Goal: Contribute content: Add original content to the website for others to see

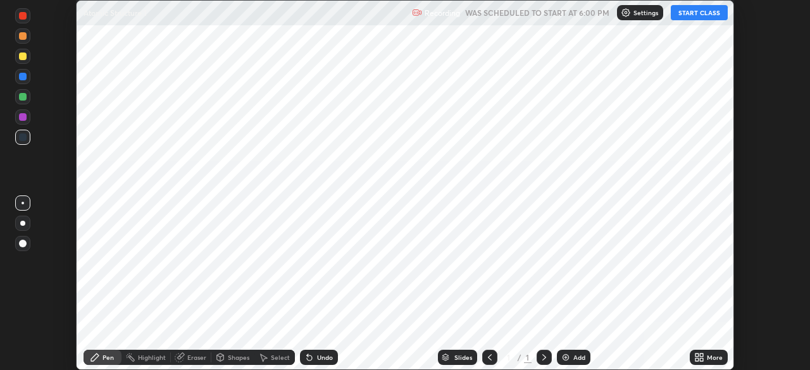
scroll to position [370, 809]
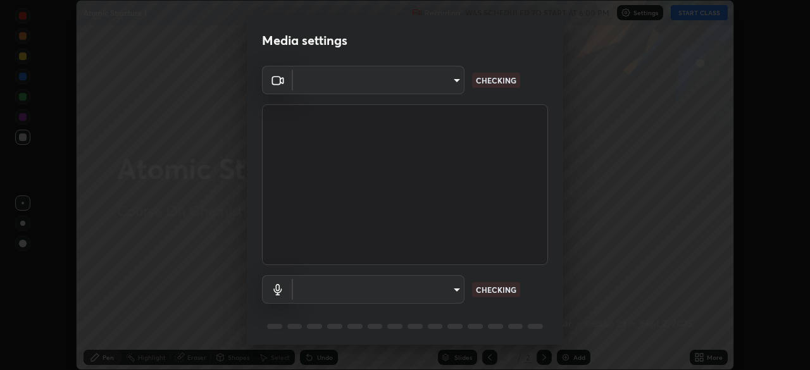
type input "45a9c953fc560ff4a06357cd143dcd85fc71fb1e664dcff5325b0048f3aa7c7e"
type input "communications"
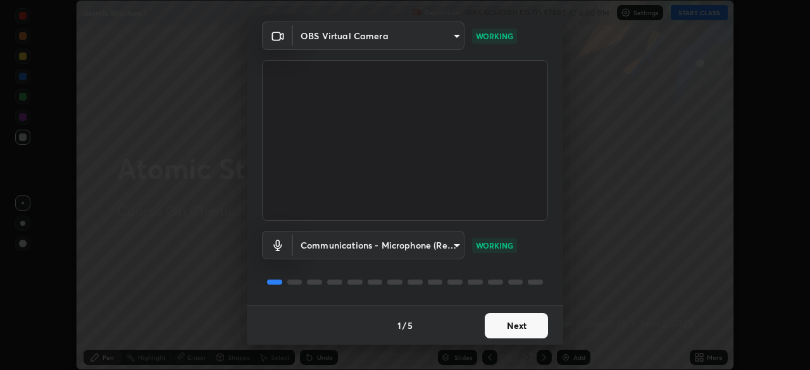
scroll to position [45, 0]
click at [522, 332] on button "Next" at bounding box center [516, 325] width 63 height 25
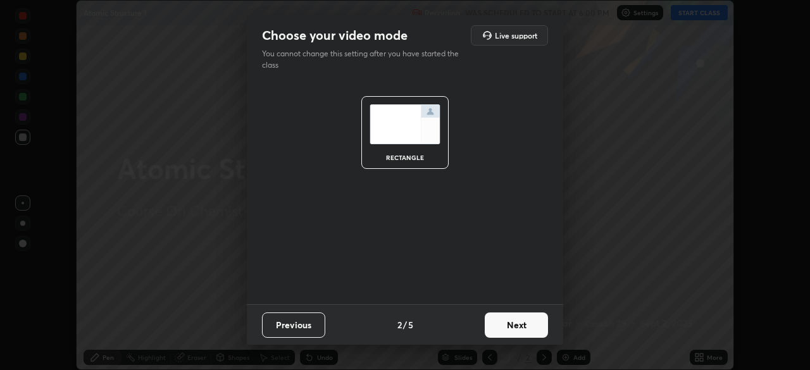
click at [523, 330] on button "Next" at bounding box center [516, 325] width 63 height 25
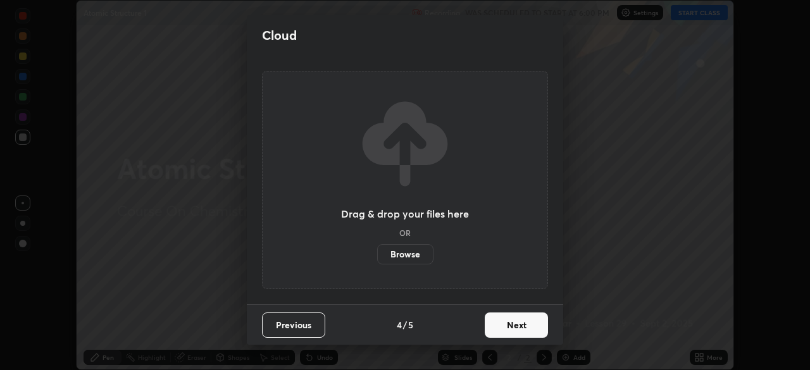
click at [521, 329] on button "Next" at bounding box center [516, 325] width 63 height 25
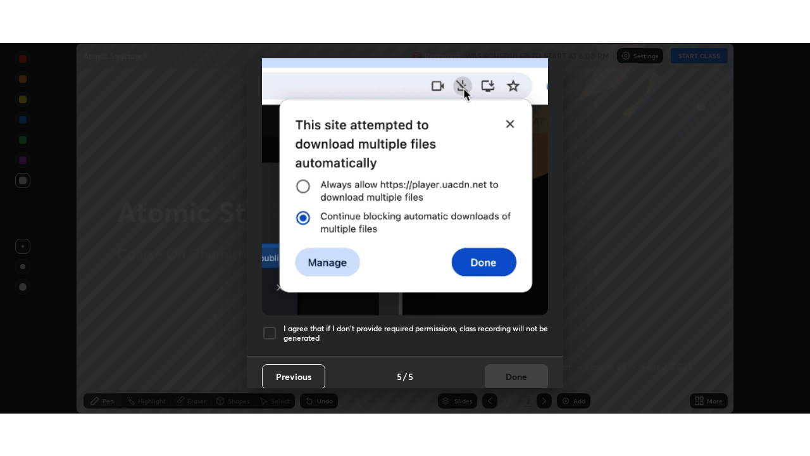
scroll to position [303, 0]
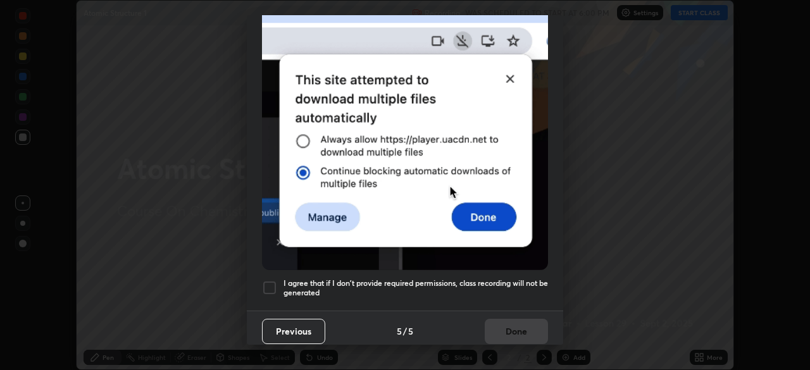
click at [265, 280] on div at bounding box center [269, 287] width 15 height 15
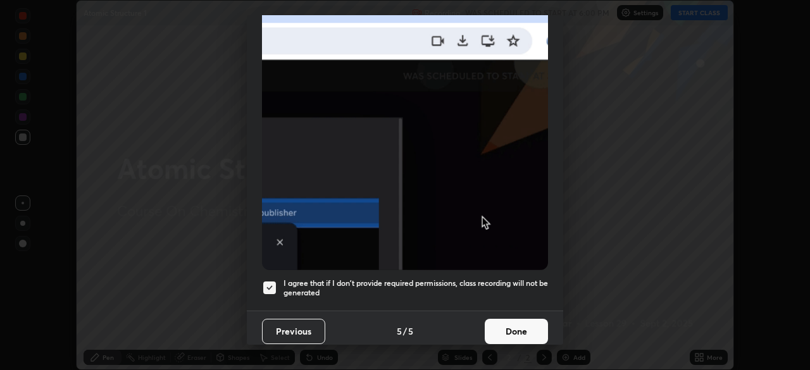
click at [509, 328] on button "Done" at bounding box center [516, 331] width 63 height 25
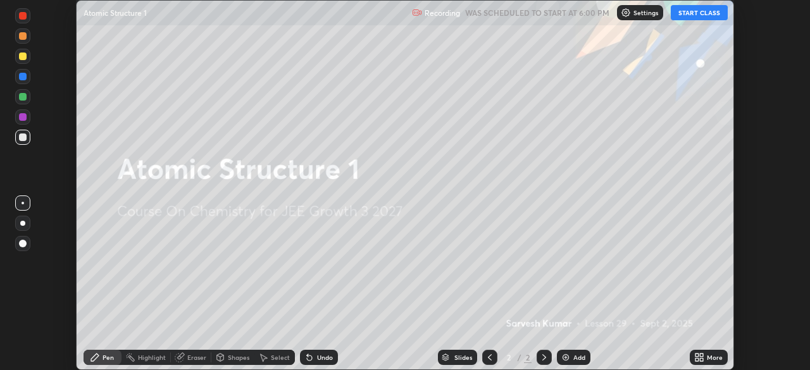
click at [699, 13] on button "START CLASS" at bounding box center [699, 12] width 57 height 15
click at [700, 359] on icon at bounding box center [701, 359] width 3 height 3
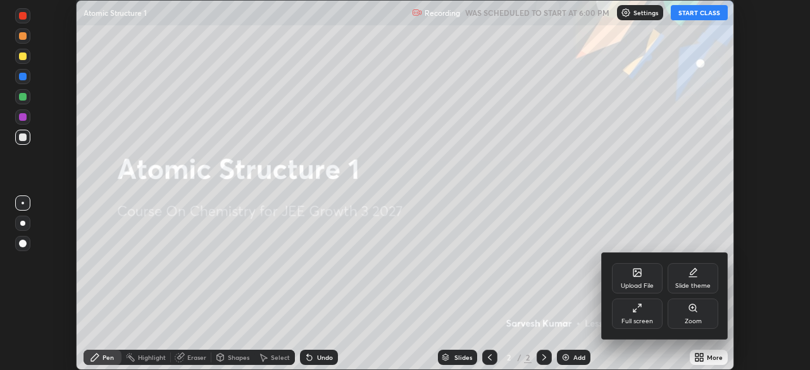
click at [620, 285] on div "Upload File" at bounding box center [637, 278] width 51 height 30
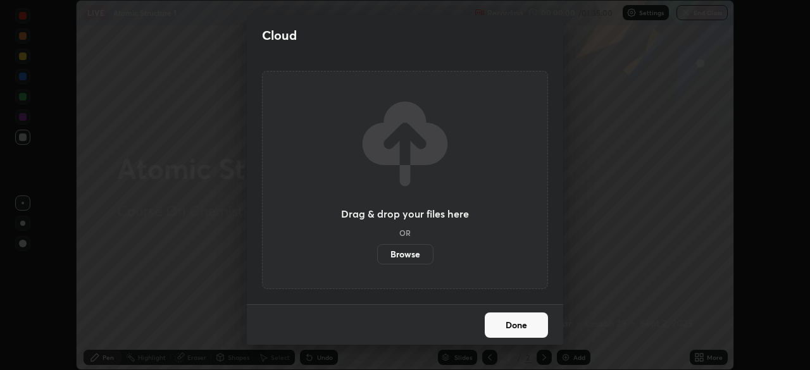
click at [402, 249] on label "Browse" at bounding box center [405, 254] width 56 height 20
click at [377, 249] on input "Browse" at bounding box center [377, 254] width 0 height 20
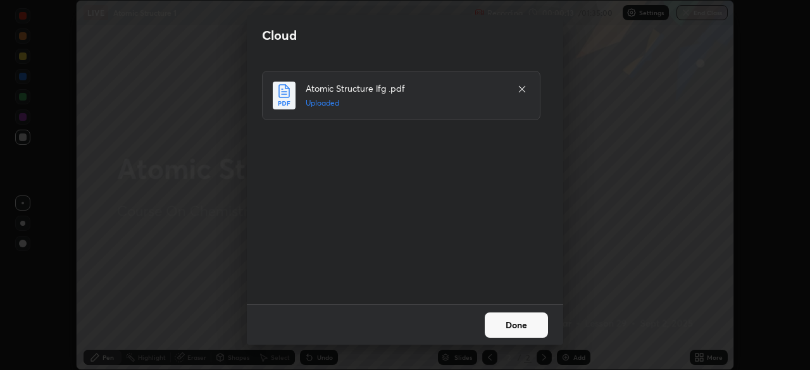
click at [528, 321] on button "Done" at bounding box center [516, 325] width 63 height 25
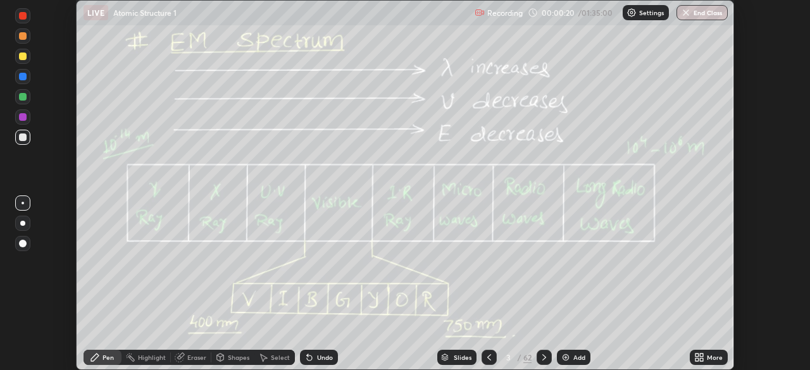
click at [696, 355] on icon at bounding box center [696, 355] width 3 height 3
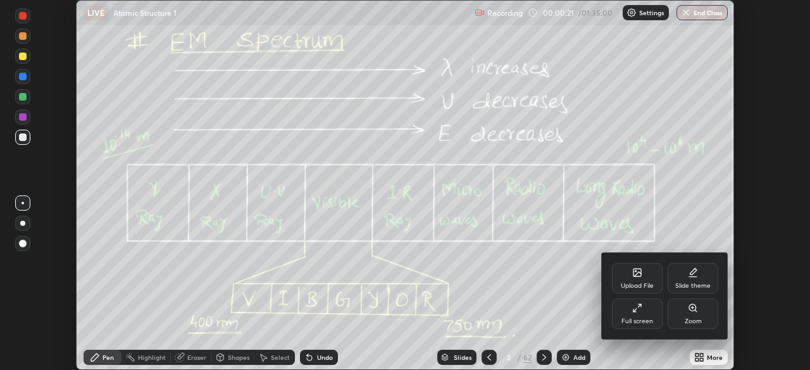
click at [634, 315] on div "Full screen" at bounding box center [637, 314] width 51 height 30
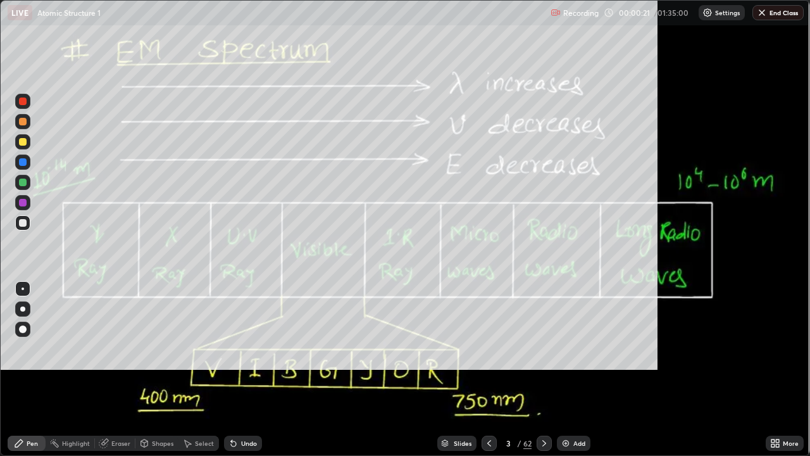
scroll to position [456, 810]
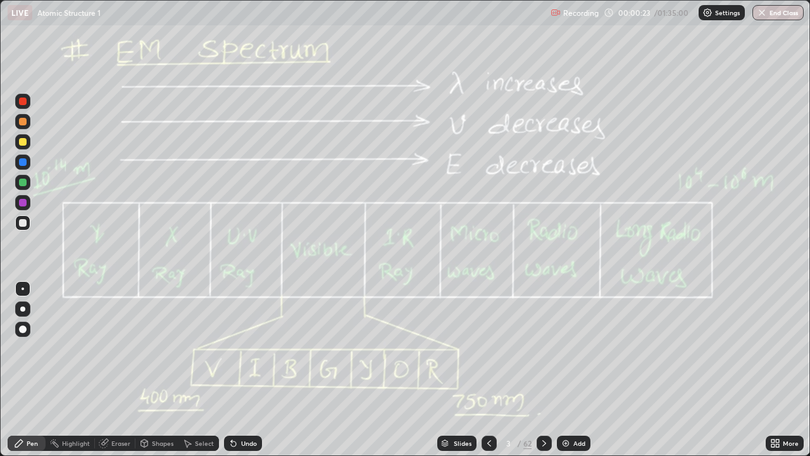
click at [543, 370] on icon at bounding box center [544, 443] width 10 height 10
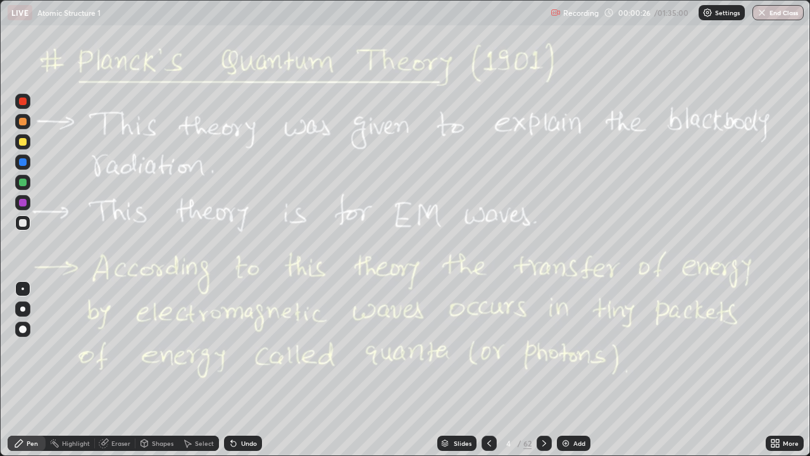
click at [456, 370] on div "Slides" at bounding box center [463, 443] width 18 height 6
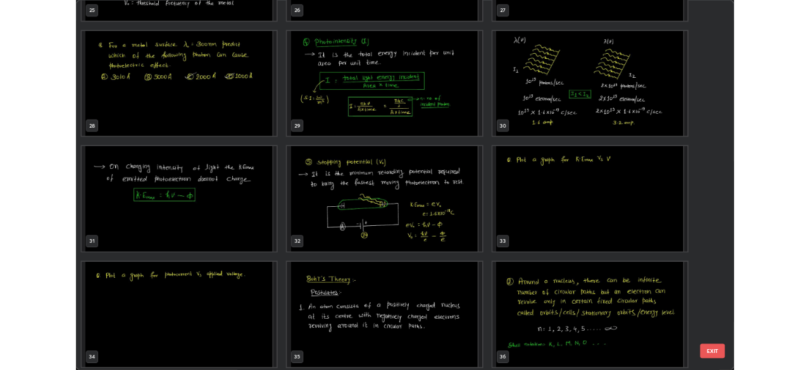
scroll to position [1249, 0]
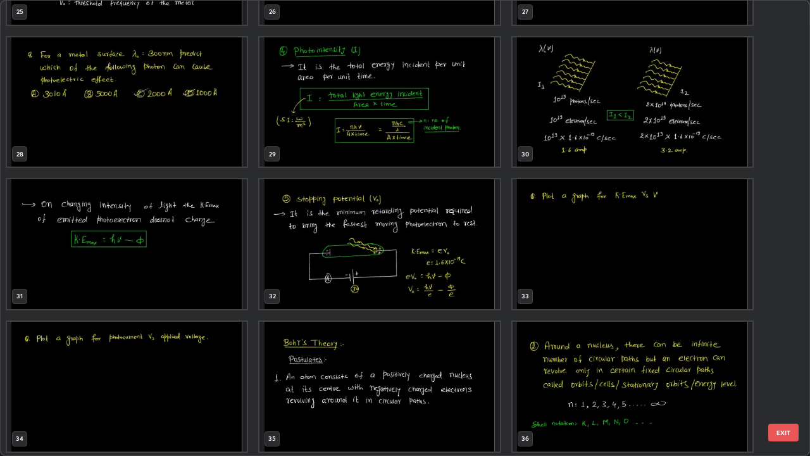
click at [457, 278] on img "grid" at bounding box center [379, 244] width 240 height 130
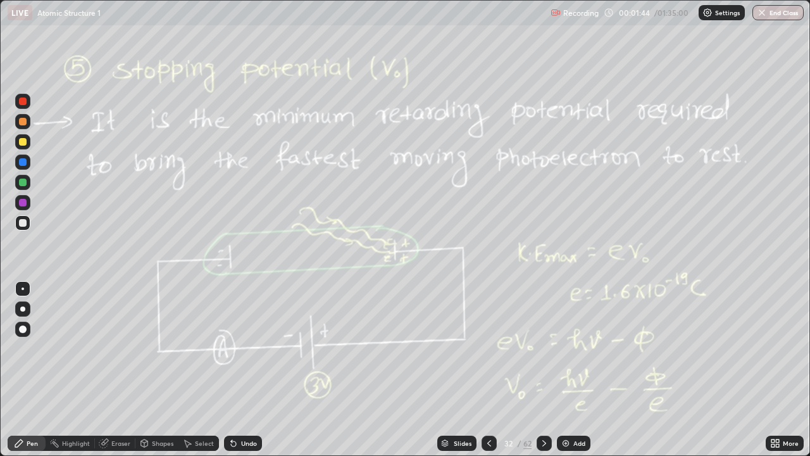
click at [156, 370] on div "Shapes" at bounding box center [163, 443] width 22 height 6
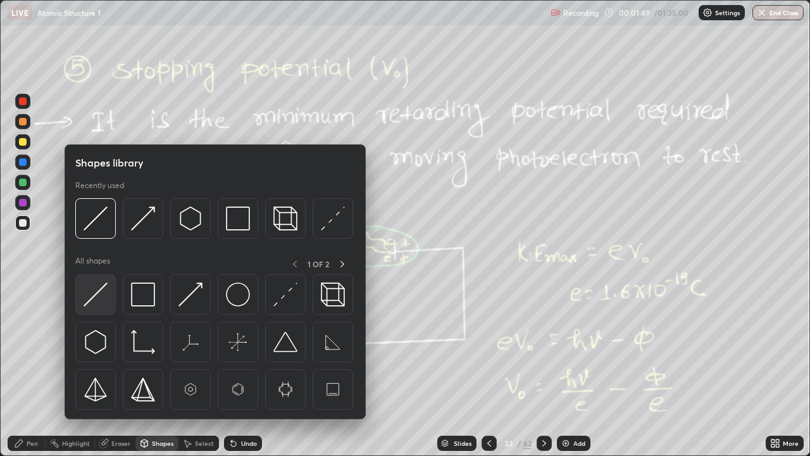
click at [102, 295] on img at bounding box center [96, 294] width 24 height 24
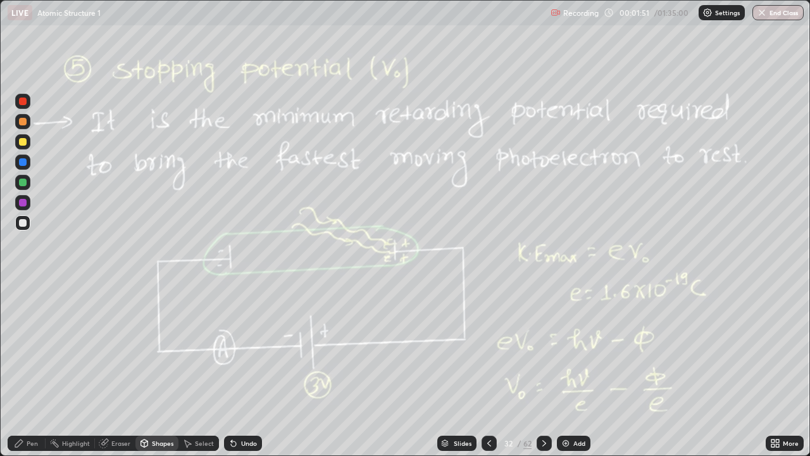
click at [22, 122] on div at bounding box center [23, 122] width 8 height 8
click at [537, 370] on div at bounding box center [544, 442] width 15 height 15
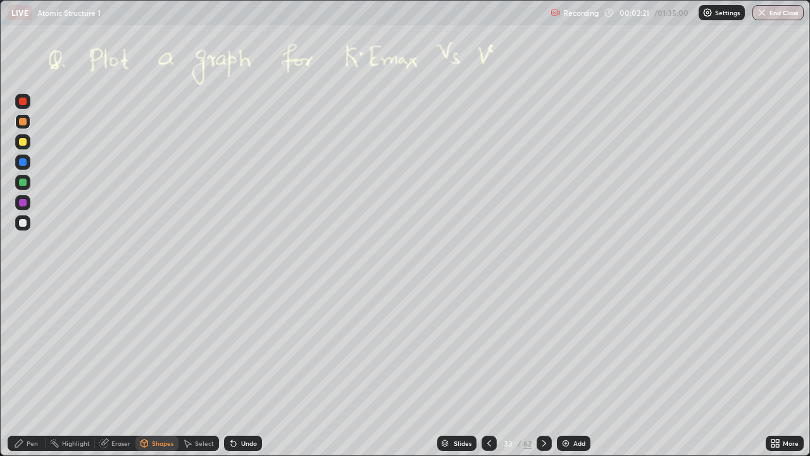
click at [165, 370] on div "Shapes" at bounding box center [156, 442] width 43 height 15
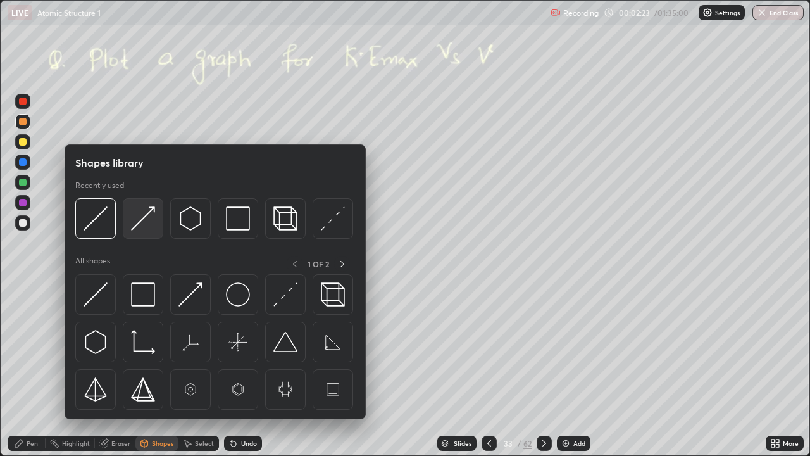
click at [149, 223] on img at bounding box center [143, 218] width 24 height 24
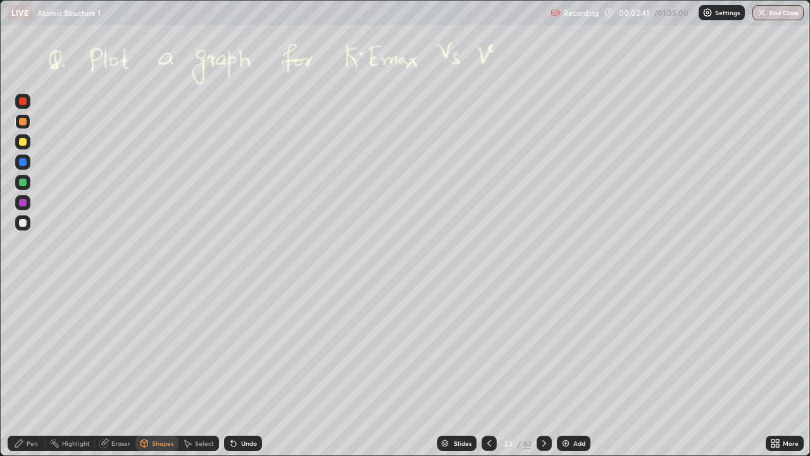
click at [23, 225] on div at bounding box center [23, 223] width 8 height 8
click at [20, 370] on div "Pen" at bounding box center [27, 442] width 38 height 25
click at [23, 184] on div at bounding box center [23, 182] width 8 height 8
click at [28, 123] on div at bounding box center [22, 121] width 15 height 15
click at [242, 370] on div "Undo" at bounding box center [249, 443] width 16 height 6
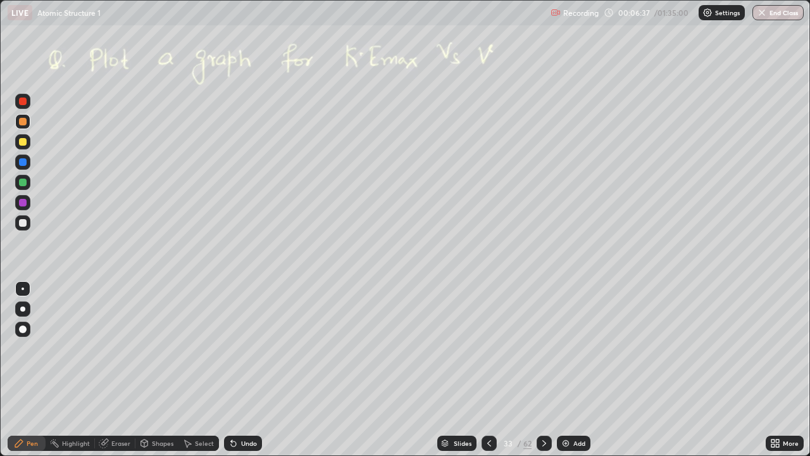
click at [242, 370] on div "Undo" at bounding box center [249, 443] width 16 height 6
click at [541, 370] on icon at bounding box center [544, 443] width 10 height 10
click at [149, 370] on div "Shapes" at bounding box center [156, 442] width 43 height 15
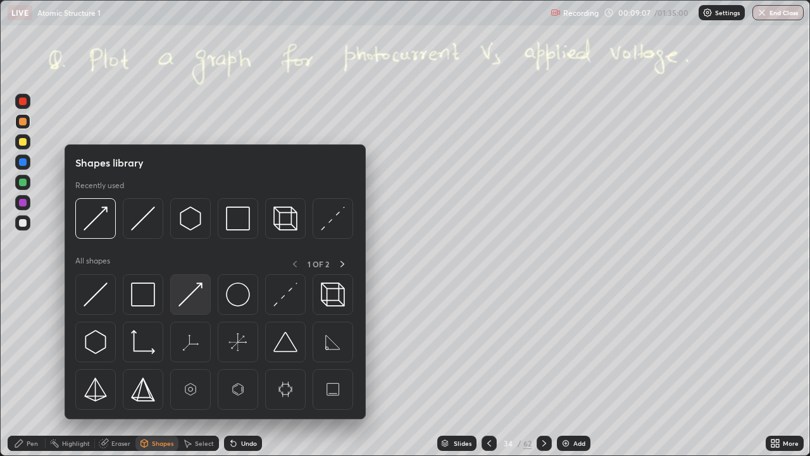
click at [199, 287] on img at bounding box center [190, 294] width 24 height 24
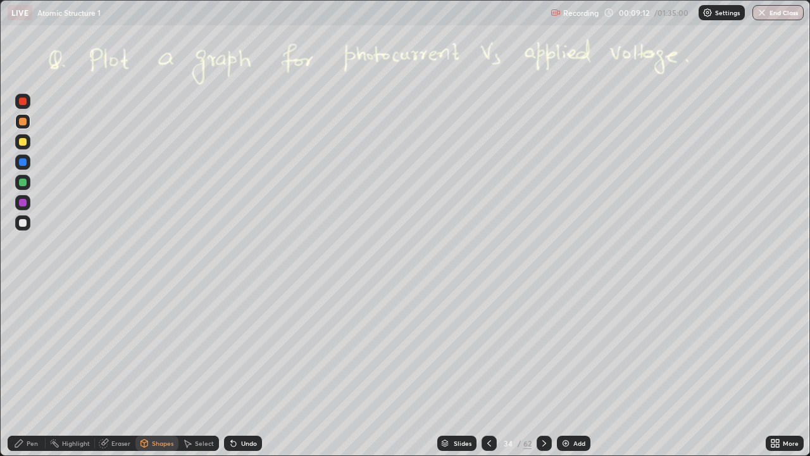
click at [28, 370] on div "Pen" at bounding box center [27, 442] width 38 height 15
click at [238, 370] on div "Undo" at bounding box center [243, 442] width 38 height 15
click at [245, 370] on div "Undo" at bounding box center [249, 443] width 16 height 6
click at [775, 370] on div "More" at bounding box center [785, 442] width 38 height 15
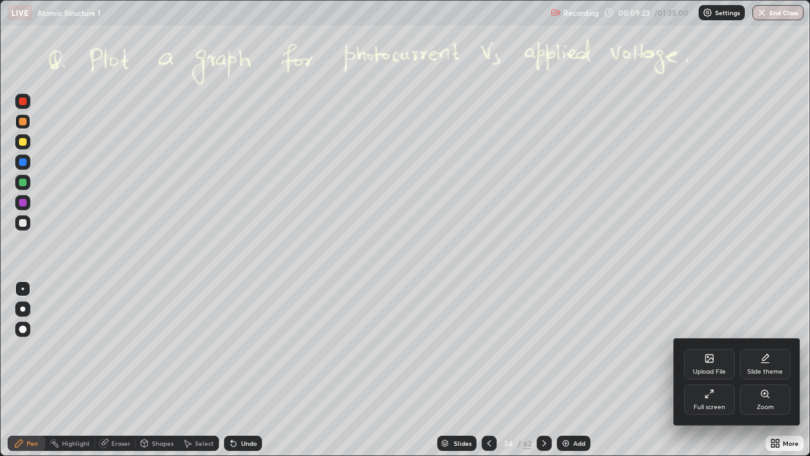
click at [704, 370] on icon at bounding box center [709, 393] width 10 height 10
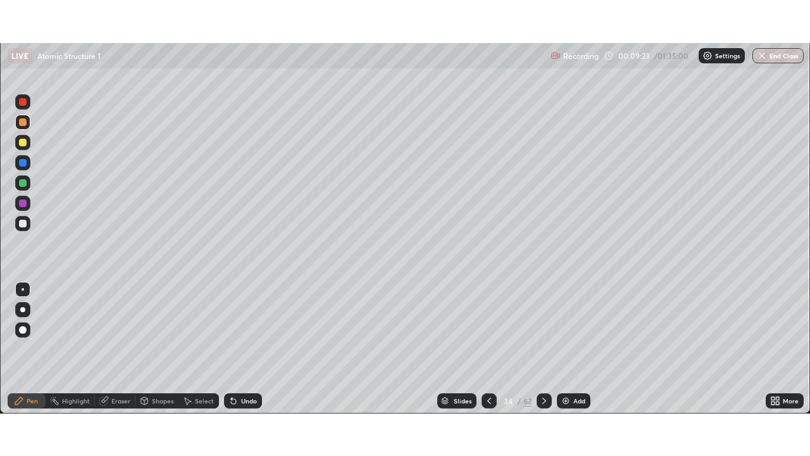
scroll to position [62903, 62463]
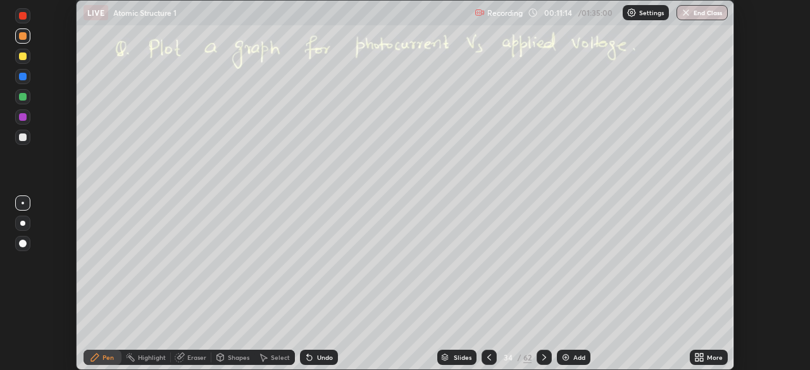
click at [695, 350] on div "More" at bounding box center [709, 357] width 38 height 15
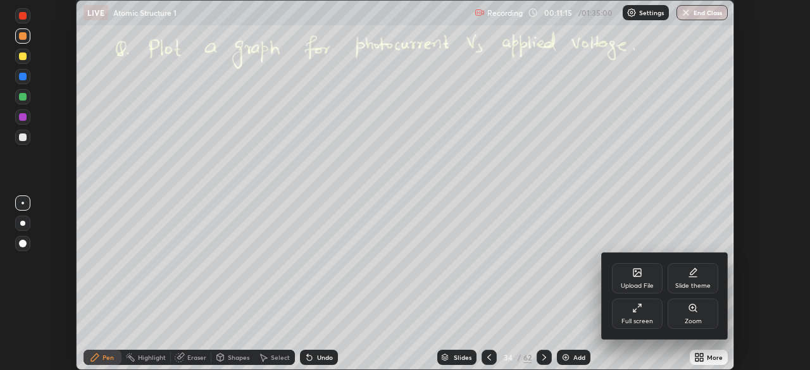
click at [630, 311] on div "Full screen" at bounding box center [637, 314] width 51 height 30
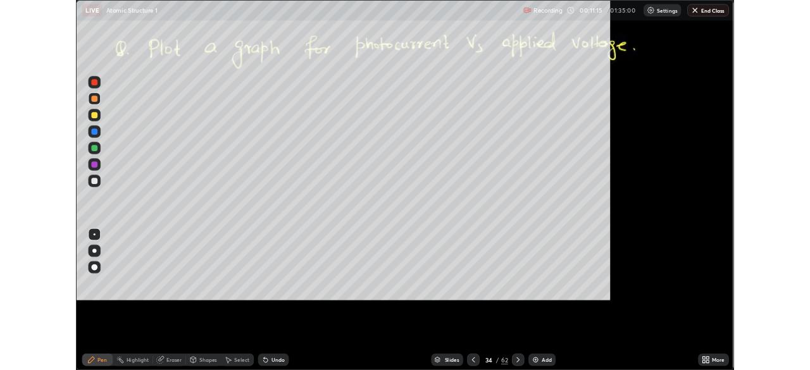
scroll to position [456, 810]
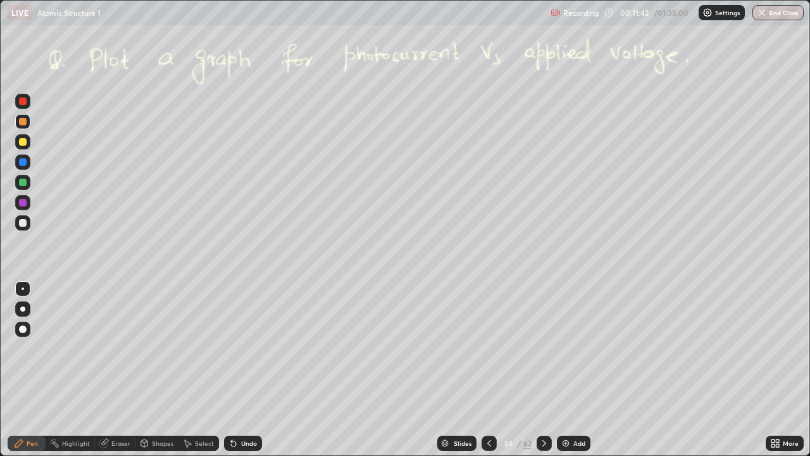
click at [544, 370] on icon at bounding box center [544, 443] width 10 height 10
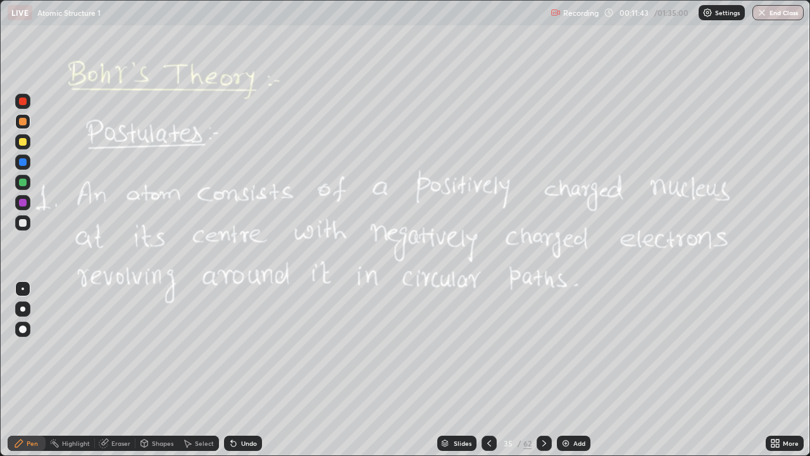
click at [484, 370] on icon at bounding box center [489, 443] width 10 height 10
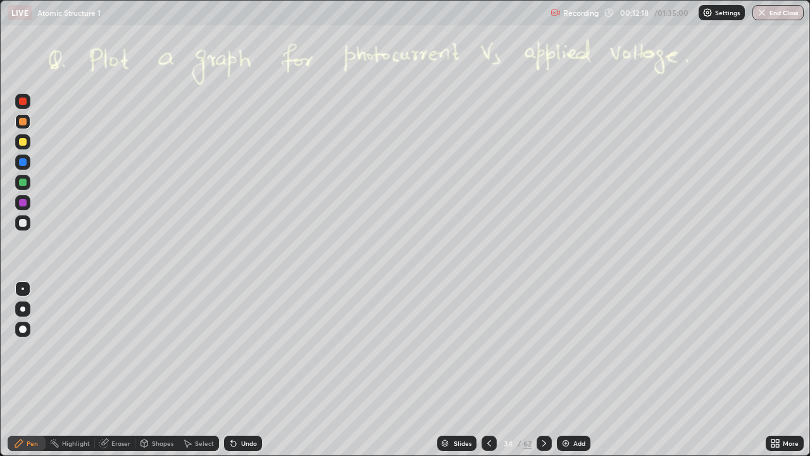
click at [776, 370] on icon at bounding box center [775, 443] width 10 height 10
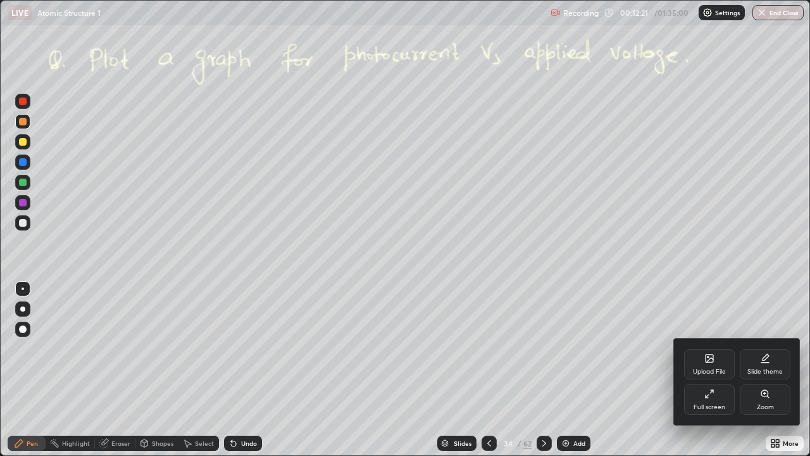
click at [640, 369] on div at bounding box center [405, 228] width 810 height 456
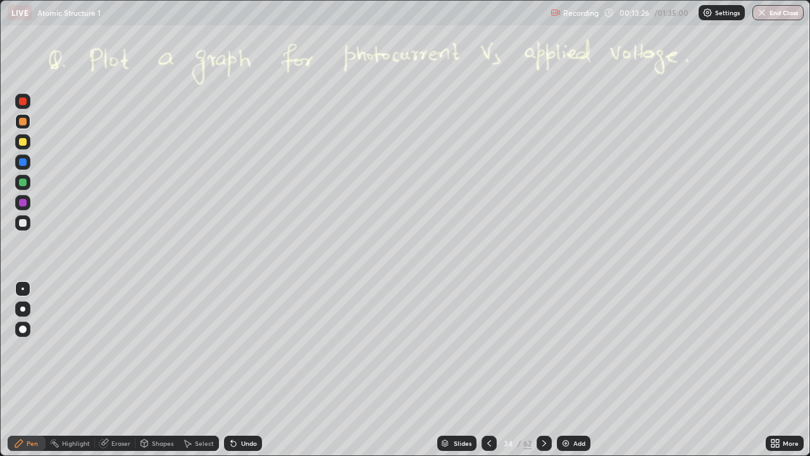
click at [777, 370] on icon at bounding box center [775, 443] width 10 height 10
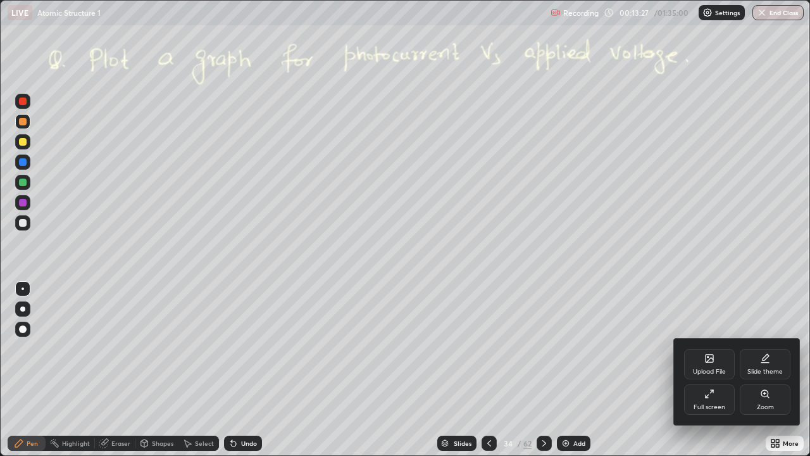
click at [693, 362] on div "Upload File" at bounding box center [709, 364] width 51 height 30
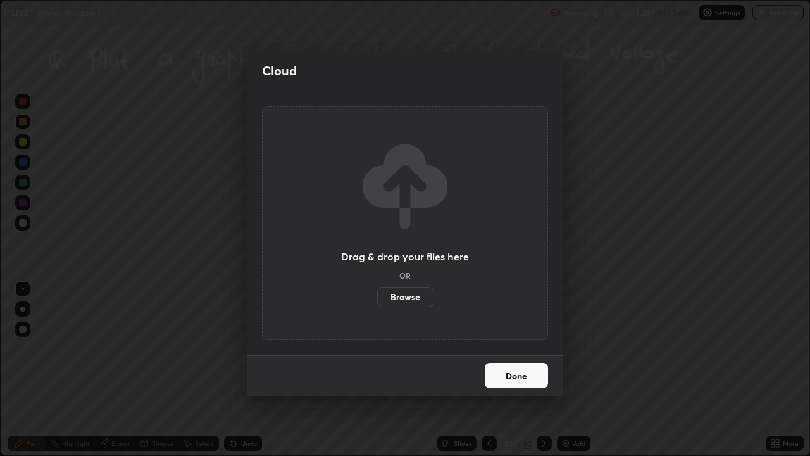
click at [614, 346] on div "Cloud Drag & drop your files here OR Browse Done" at bounding box center [405, 228] width 810 height 456
click at [510, 370] on button "Done" at bounding box center [516, 375] width 63 height 25
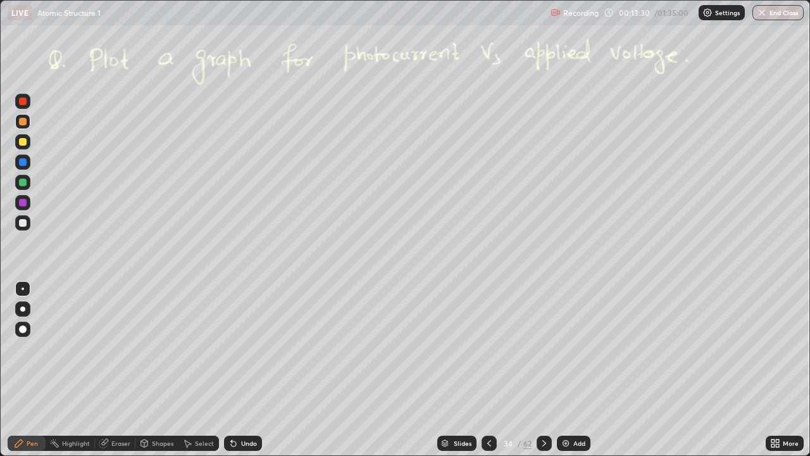
click at [779, 370] on div "More" at bounding box center [785, 442] width 38 height 15
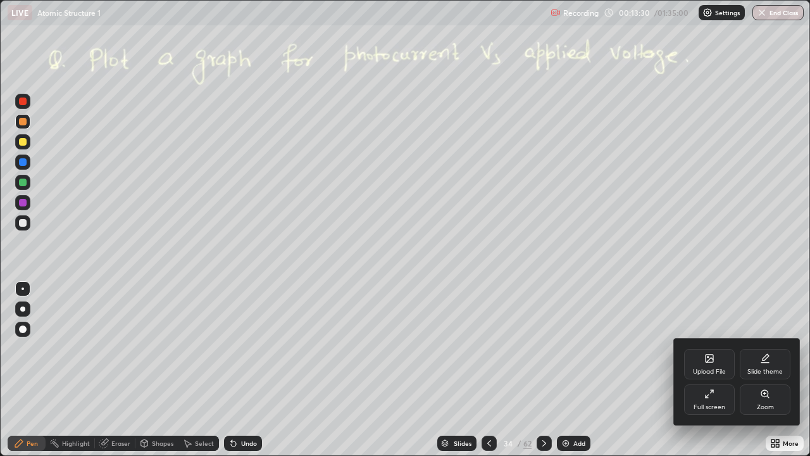
click at [699, 370] on div "Full screen" at bounding box center [709, 399] width 51 height 30
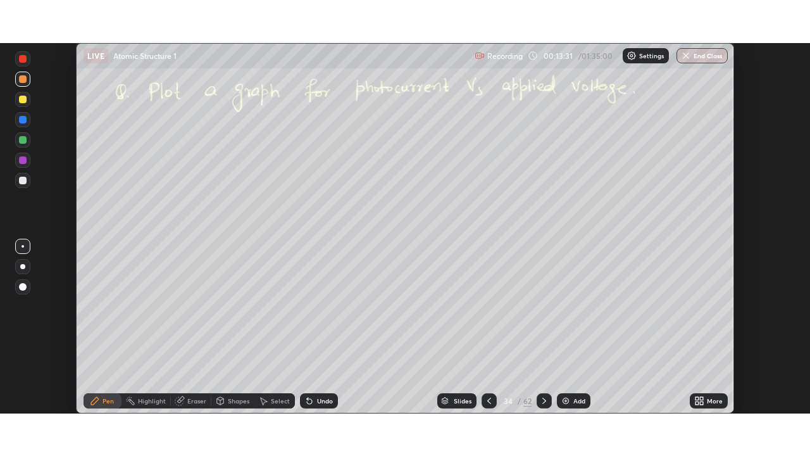
scroll to position [62903, 62463]
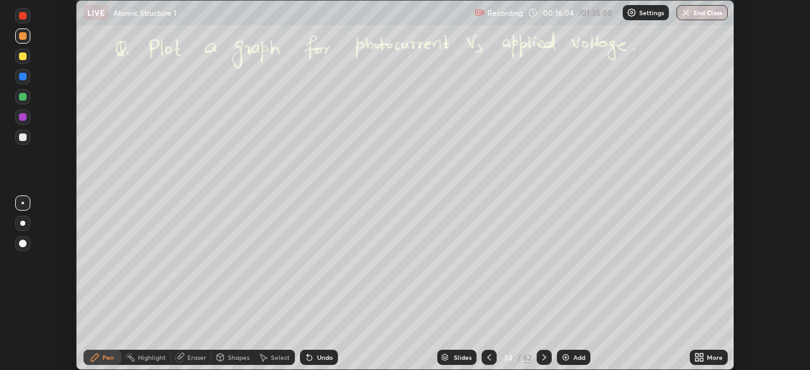
click at [701, 355] on icon at bounding box center [701, 355] width 3 height 3
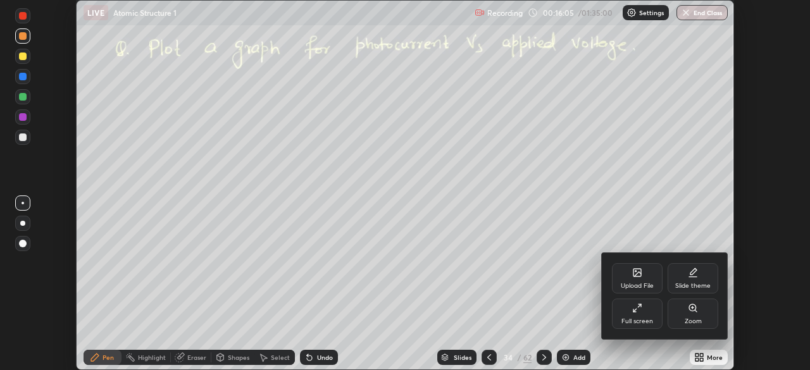
click at [641, 279] on div "Upload File" at bounding box center [637, 278] width 51 height 30
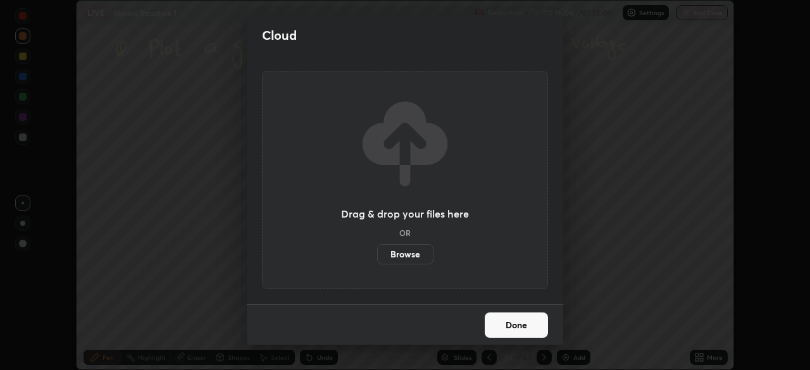
click at [402, 258] on label "Browse" at bounding box center [405, 254] width 56 height 20
click at [377, 258] on input "Browse" at bounding box center [377, 254] width 0 height 20
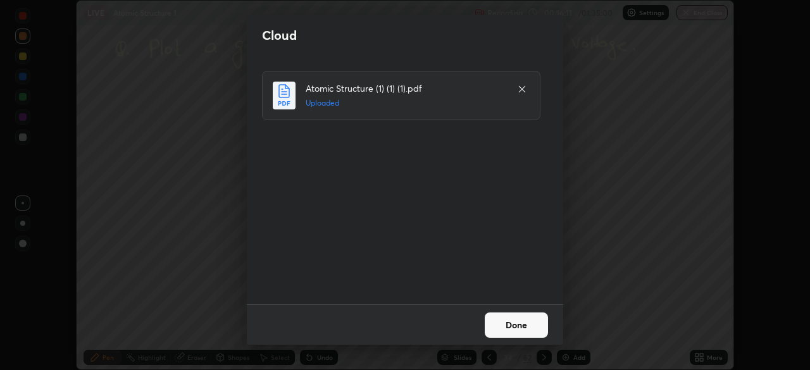
click at [533, 330] on button "Done" at bounding box center [516, 325] width 63 height 25
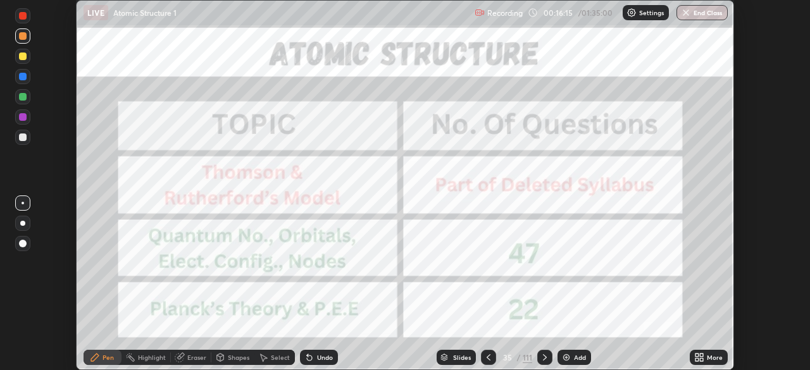
click at [694, 358] on icon at bounding box center [699, 357] width 10 height 10
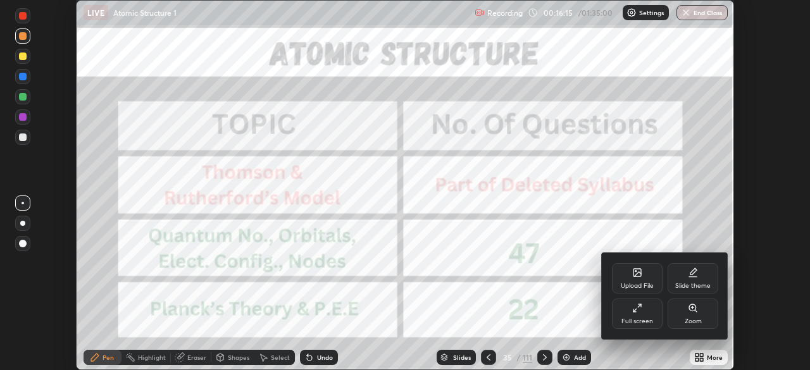
click at [649, 319] on div "Full screen" at bounding box center [637, 321] width 32 height 6
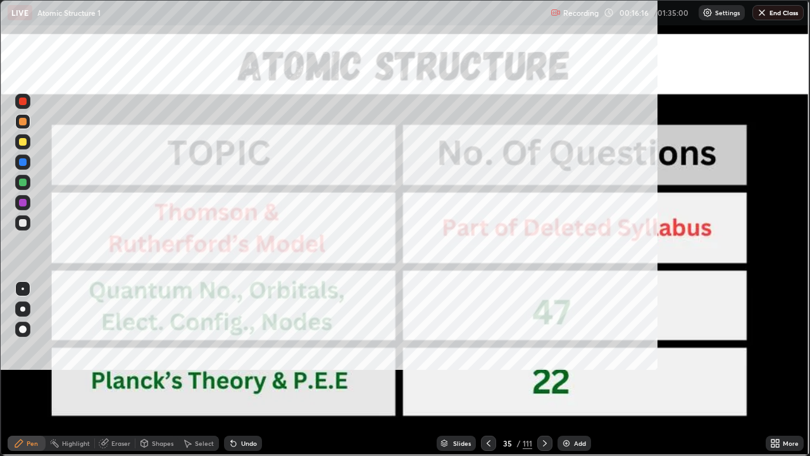
scroll to position [456, 810]
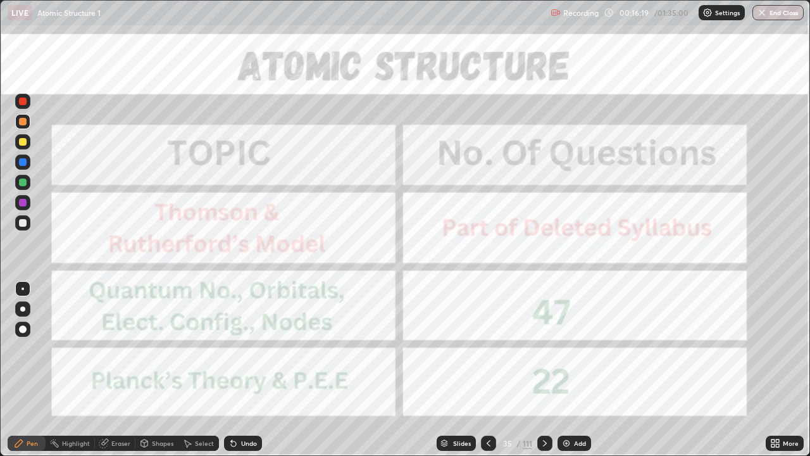
click at [23, 183] on div at bounding box center [23, 182] width 8 height 8
click at [23, 121] on div at bounding box center [23, 122] width 8 height 8
click at [545, 370] on icon at bounding box center [545, 443] width 10 height 10
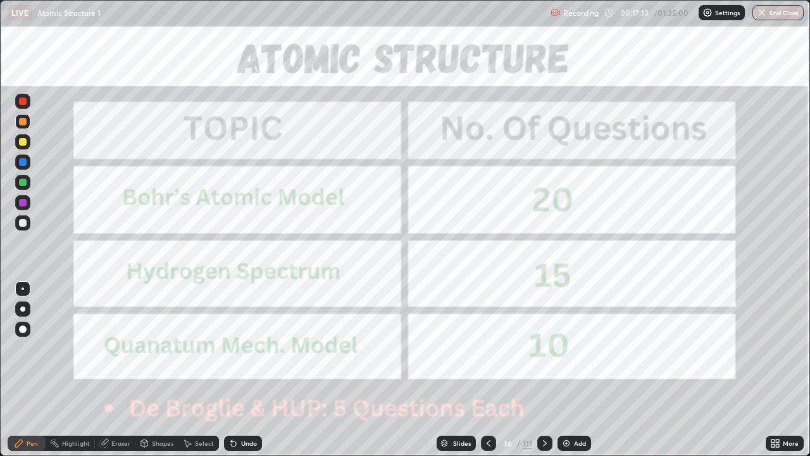
click at [483, 370] on icon at bounding box center [488, 443] width 10 height 10
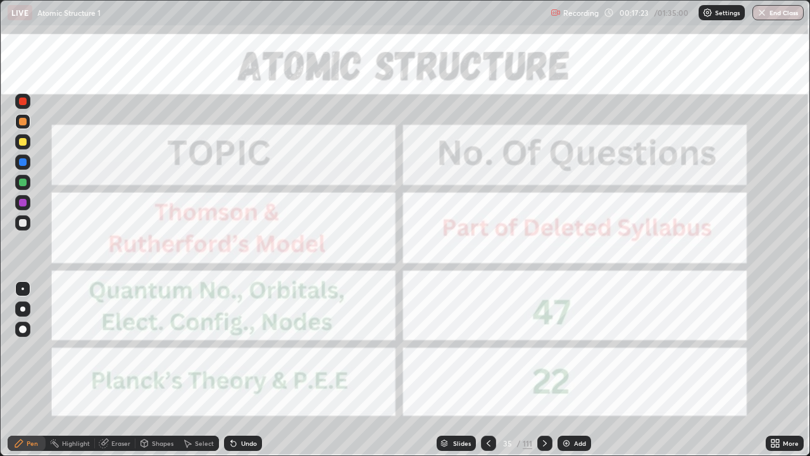
click at [540, 370] on icon at bounding box center [545, 443] width 10 height 10
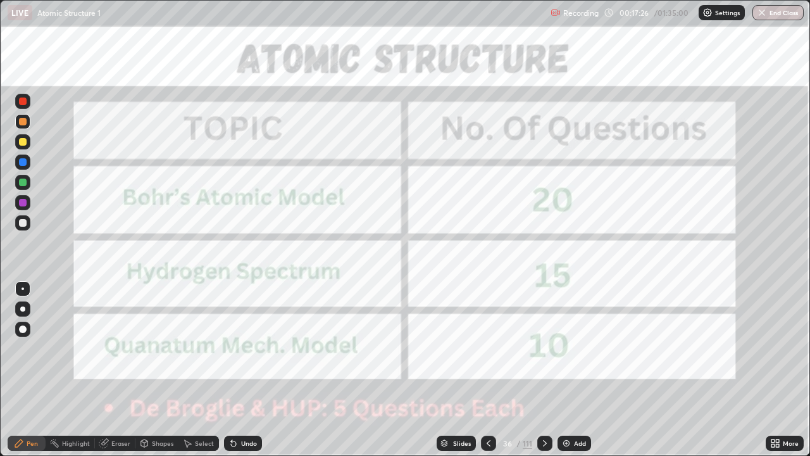
click at [543, 370] on icon at bounding box center [545, 443] width 4 height 6
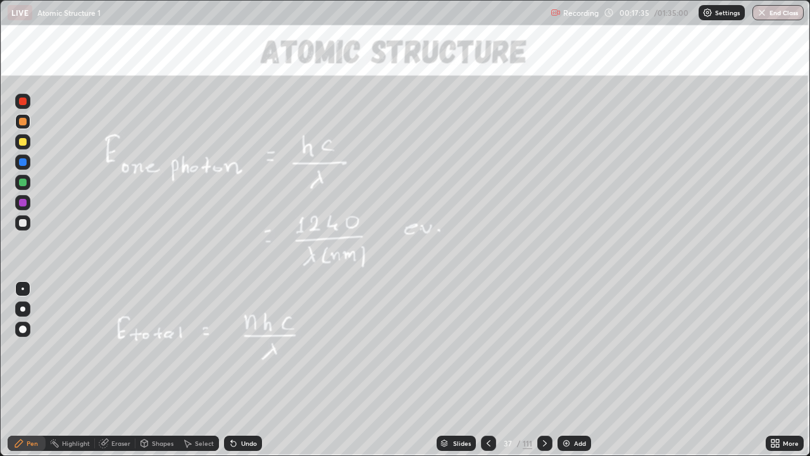
click at [543, 370] on icon at bounding box center [545, 443] width 4 height 6
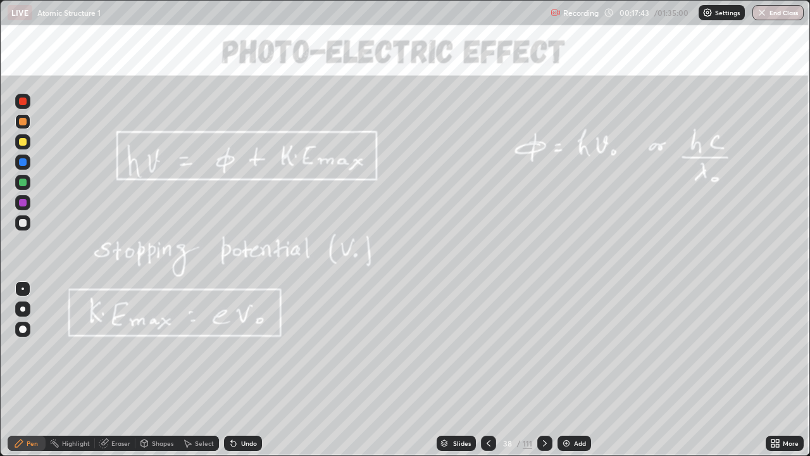
click at [540, 370] on div at bounding box center [544, 442] width 15 height 15
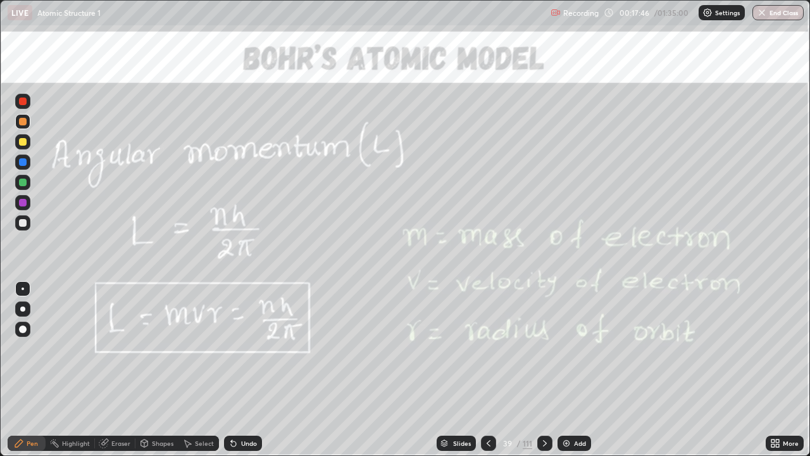
click at [460, 370] on div "Slides 39 / 111 Add" at bounding box center [514, 442] width 504 height 25
click at [444, 370] on icon at bounding box center [444, 441] width 6 height 3
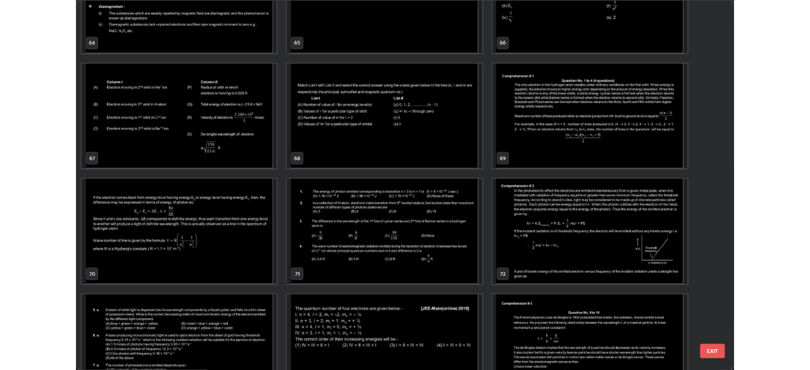
scroll to position [3058, 0]
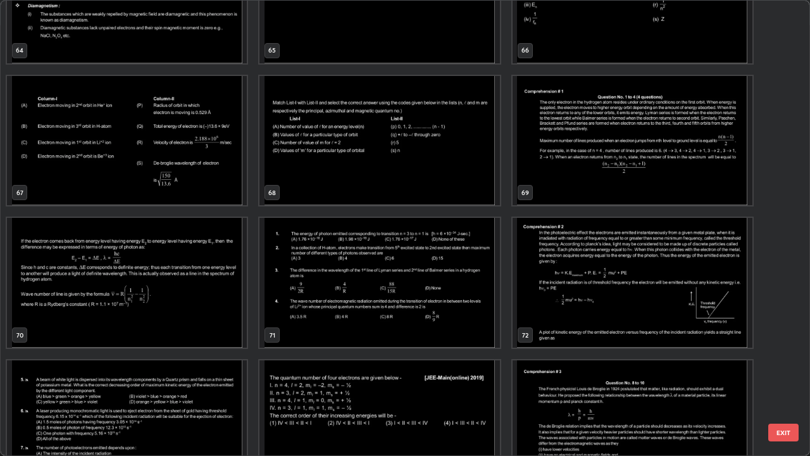
click at [568, 299] on img "grid" at bounding box center [633, 283] width 240 height 130
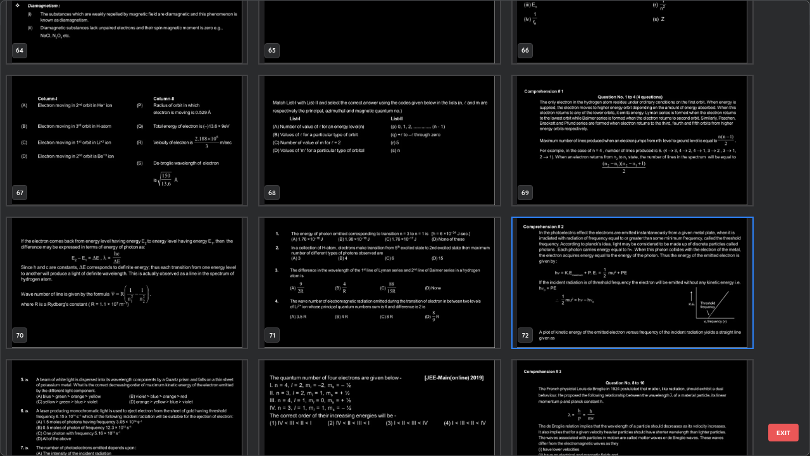
click at [568, 297] on img "grid" at bounding box center [633, 283] width 240 height 130
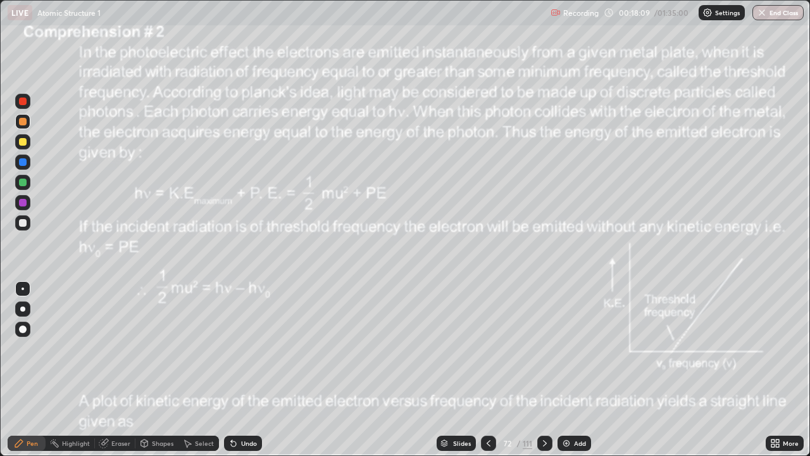
click at [546, 370] on icon at bounding box center [545, 443] width 10 height 10
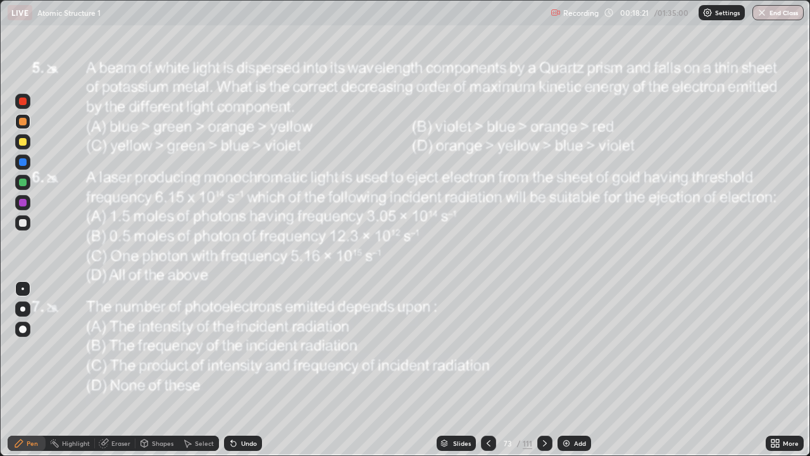
click at [488, 370] on icon at bounding box center [488, 443] width 10 height 10
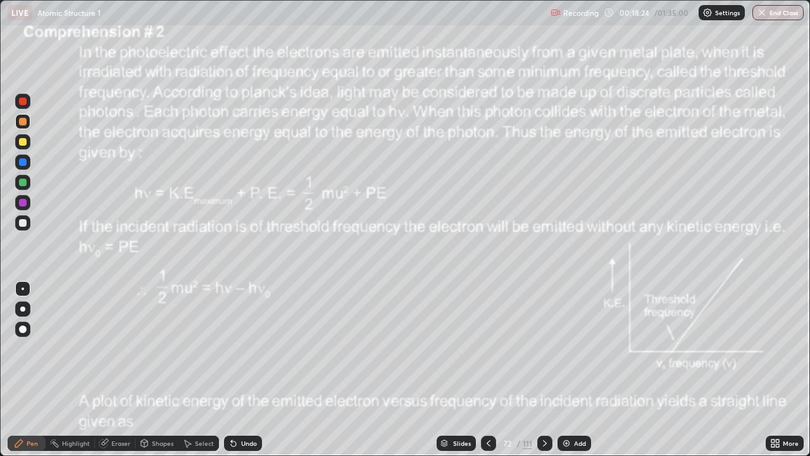
click at [202, 370] on div "Select" at bounding box center [204, 443] width 19 height 6
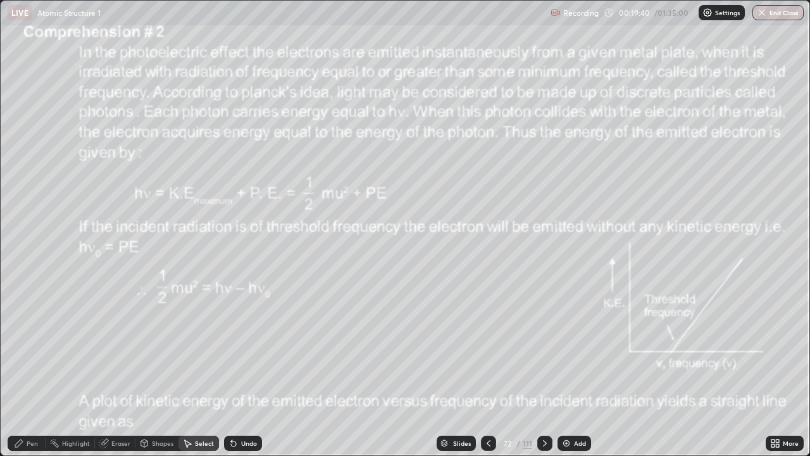
click at [727, 370] on div "0 ° Undo Copy Duplicate Duplicate to new slide Delete" at bounding box center [405, 228] width 809 height 454
click at [730, 363] on div "0 ° Undo Copy Duplicate Duplicate to new slide Delete" at bounding box center [405, 228] width 809 height 454
click at [728, 368] on div "0 ° Undo Copy Duplicate Duplicate to new slide Delete" at bounding box center [405, 228] width 809 height 454
click at [548, 370] on icon at bounding box center [545, 443] width 10 height 10
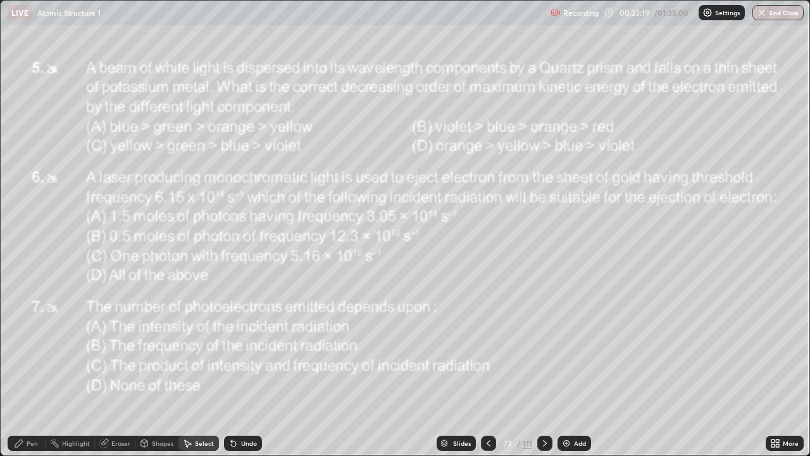
click at [28, 370] on div "Pen" at bounding box center [32, 443] width 11 height 6
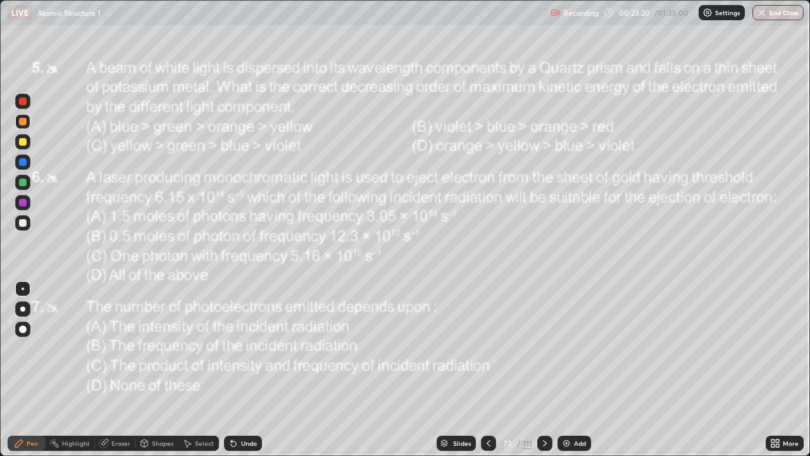
click at [29, 182] on div at bounding box center [22, 182] width 15 height 15
click at [25, 130] on div at bounding box center [22, 121] width 15 height 20
click at [27, 227] on div at bounding box center [22, 222] width 15 height 15
click at [202, 370] on div "Select" at bounding box center [204, 443] width 19 height 6
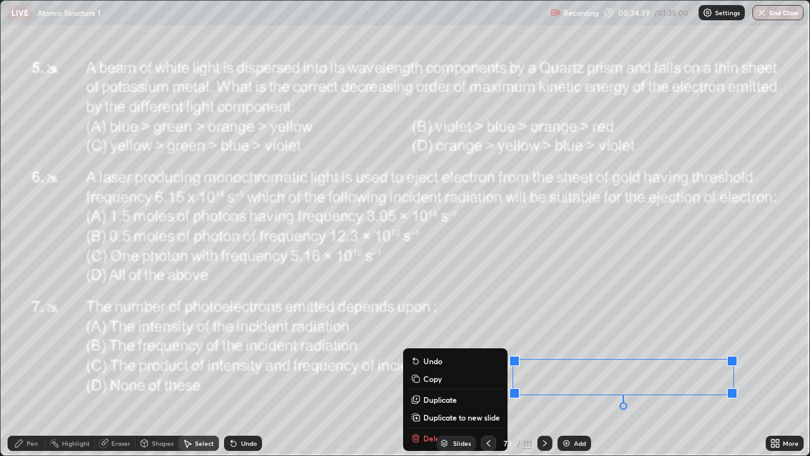
click at [714, 370] on div "0 ° Undo Copy Duplicate Duplicate to new slide Delete" at bounding box center [405, 228] width 809 height 454
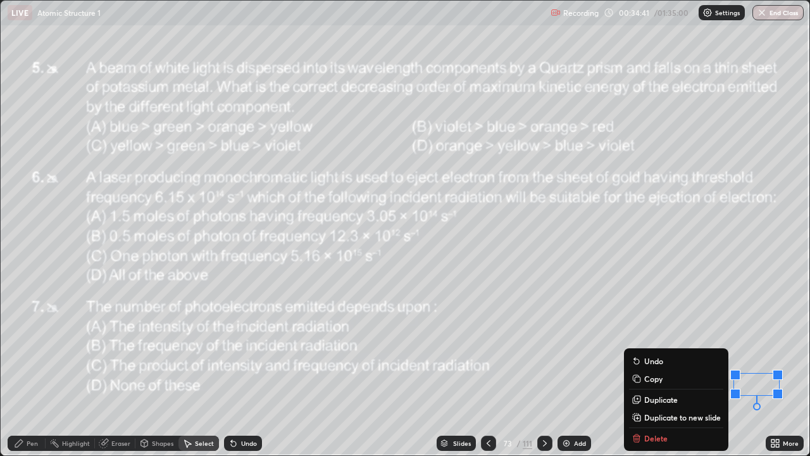
click at [644, 370] on div "Slides 73 / 111 Add" at bounding box center [514, 442] width 504 height 25
click at [640, 370] on div "Slides 73 / 111 Add" at bounding box center [514, 442] width 504 height 25
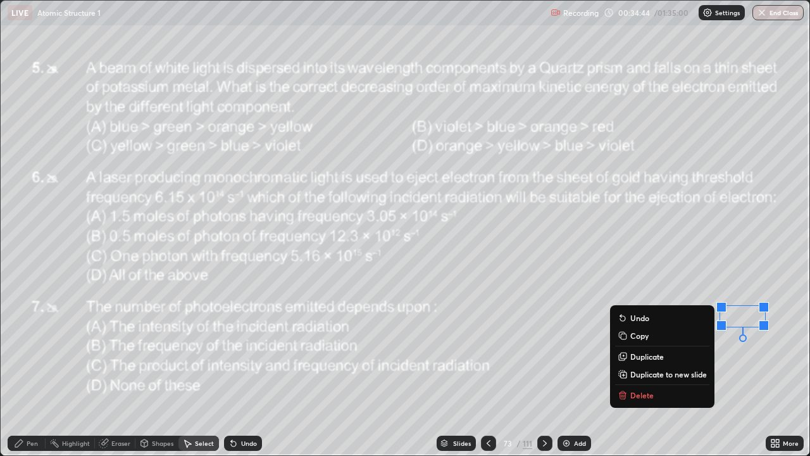
click at [634, 370] on button "Delete" at bounding box center [662, 394] width 94 height 15
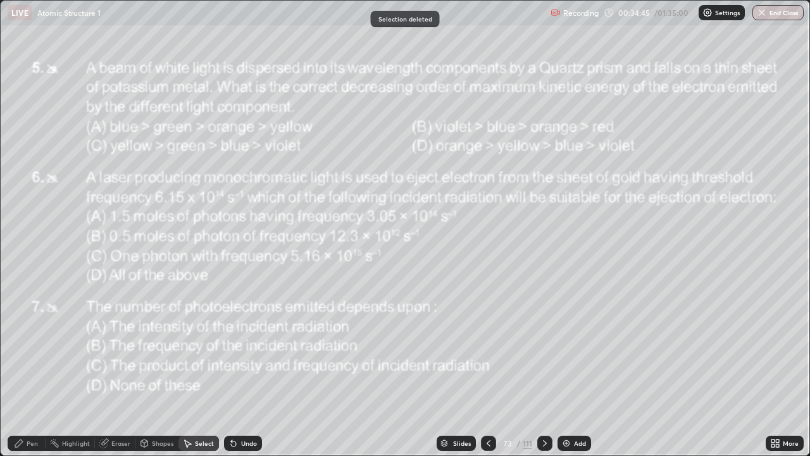
click at [26, 370] on div "Pen" at bounding box center [27, 442] width 38 height 15
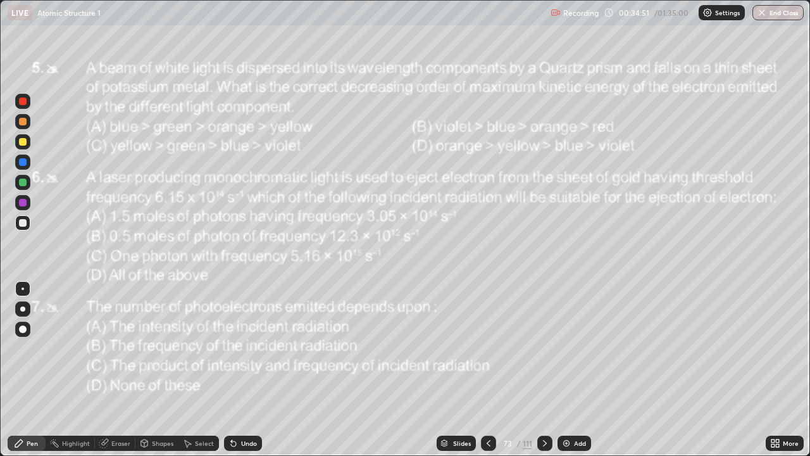
click at [23, 122] on div at bounding box center [23, 122] width 8 height 8
click at [187, 370] on icon at bounding box center [187, 443] width 10 height 10
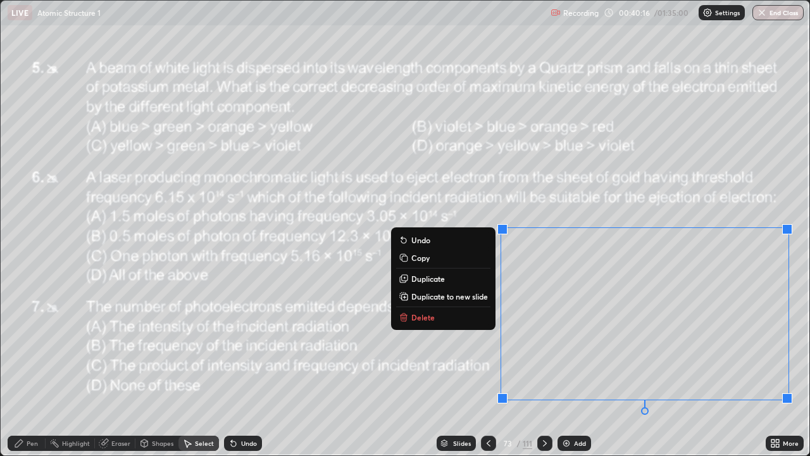
click at [414, 318] on p "Delete" at bounding box center [422, 317] width 23 height 10
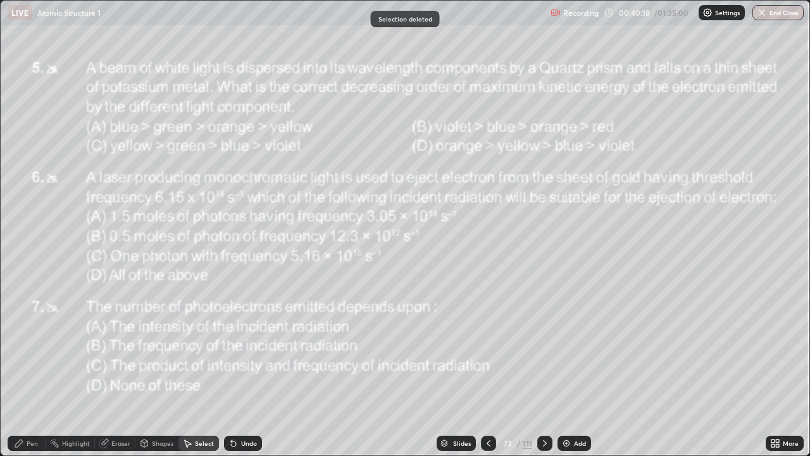
click at [28, 370] on div "Pen" at bounding box center [27, 442] width 38 height 15
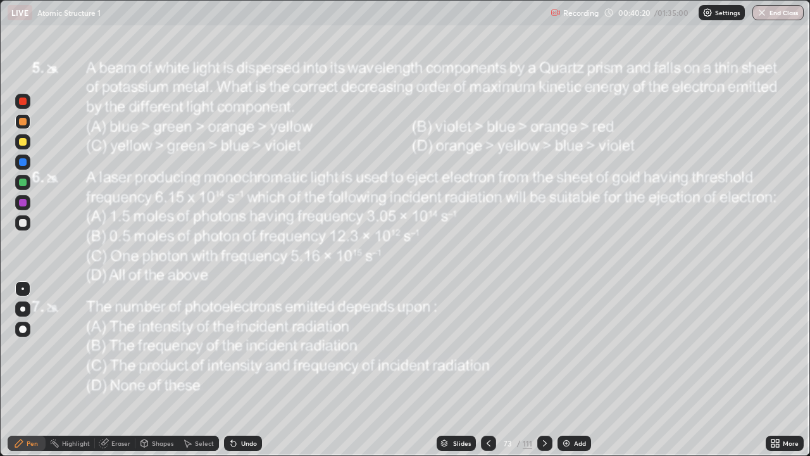
click at [22, 182] on div at bounding box center [23, 182] width 8 height 8
click at [128, 370] on div "Eraser" at bounding box center [120, 443] width 19 height 6
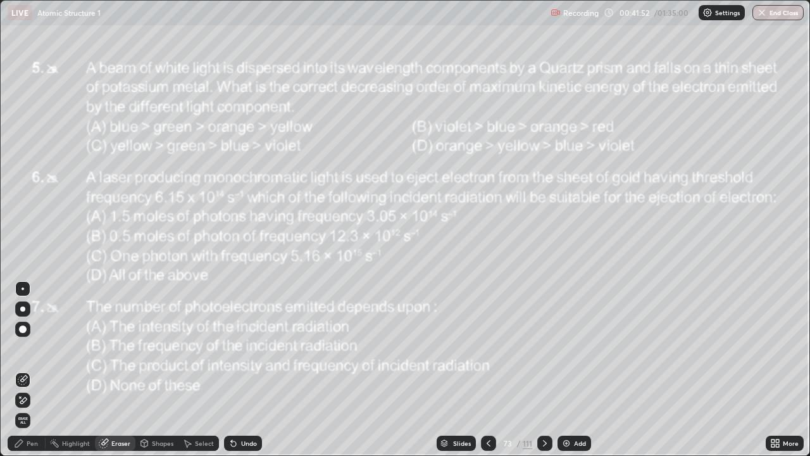
click at [28, 370] on div "Pen" at bounding box center [32, 443] width 11 height 6
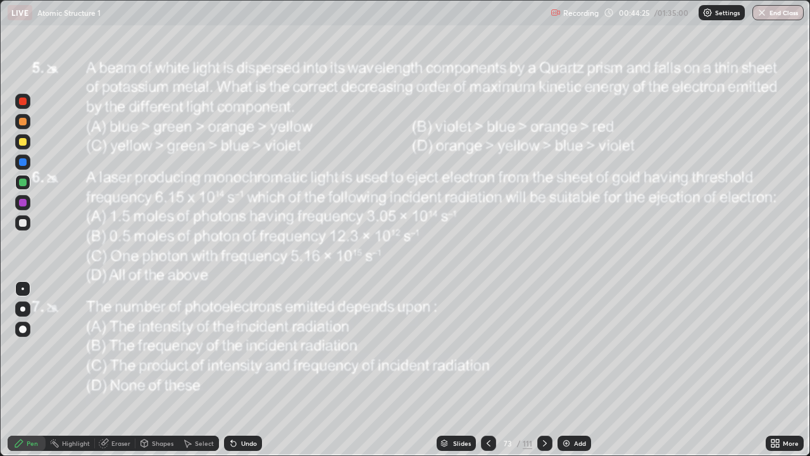
click at [27, 370] on div "Pen" at bounding box center [32, 443] width 11 height 6
click at [585, 370] on div "Add" at bounding box center [580, 443] width 12 height 6
click at [19, 121] on div at bounding box center [23, 122] width 8 height 8
click at [22, 225] on div at bounding box center [23, 223] width 8 height 8
click at [26, 144] on div at bounding box center [23, 142] width 8 height 8
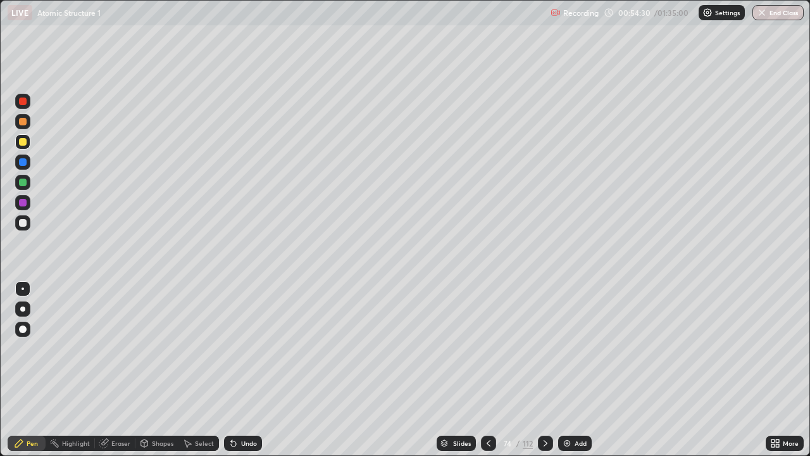
click at [23, 125] on div at bounding box center [23, 122] width 8 height 8
click at [20, 226] on div at bounding box center [23, 223] width 8 height 8
click at [23, 182] on div at bounding box center [23, 182] width 8 height 8
click at [111, 370] on div "Eraser" at bounding box center [120, 443] width 19 height 6
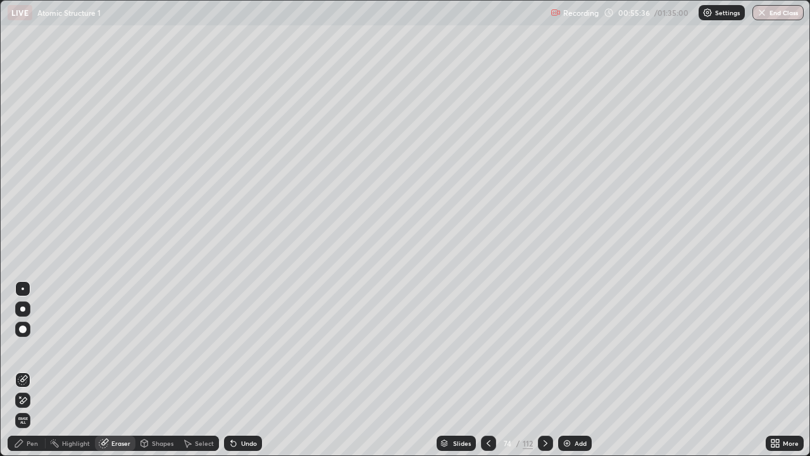
click at [30, 370] on div "Pen" at bounding box center [32, 443] width 11 height 6
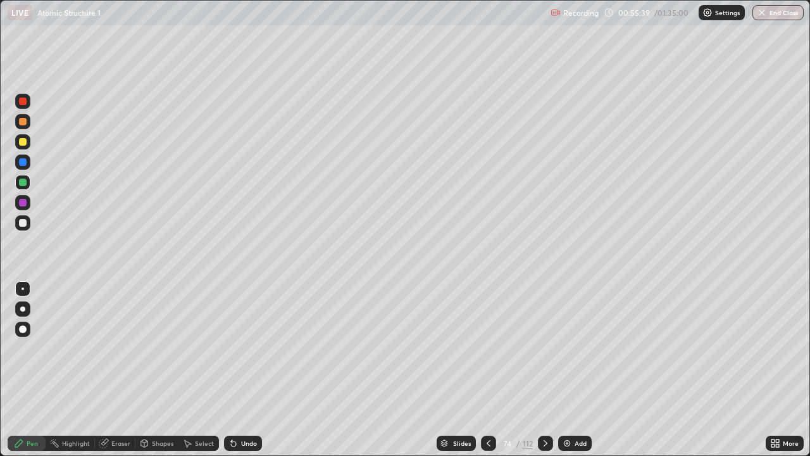
click at [109, 370] on div "Eraser" at bounding box center [115, 442] width 40 height 15
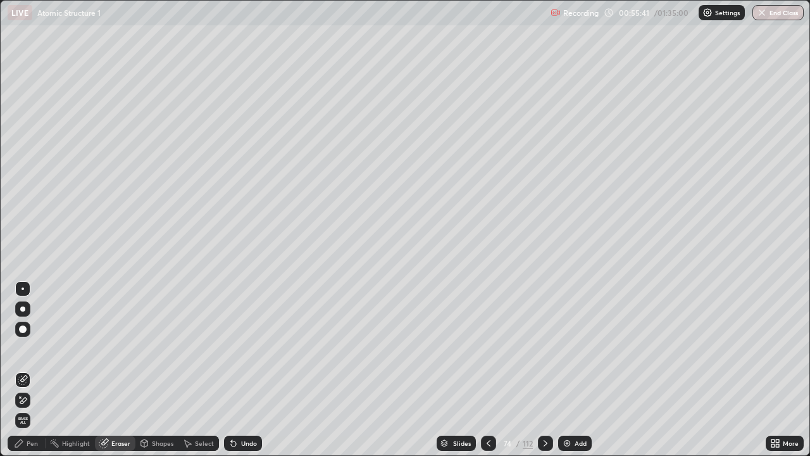
click at [34, 370] on div "Pen" at bounding box center [27, 442] width 38 height 15
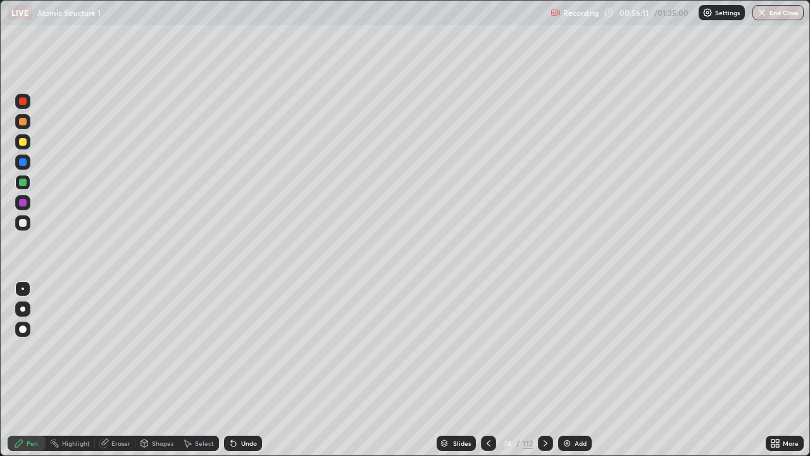
click at [24, 128] on div at bounding box center [22, 121] width 15 height 15
click at [569, 370] on img at bounding box center [567, 443] width 10 height 10
click at [161, 370] on div "Shapes" at bounding box center [163, 443] width 22 height 6
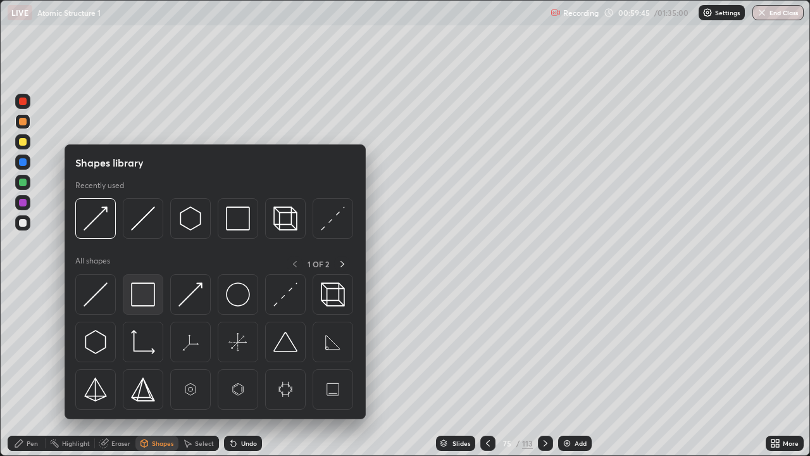
click at [147, 294] on img at bounding box center [143, 294] width 24 height 24
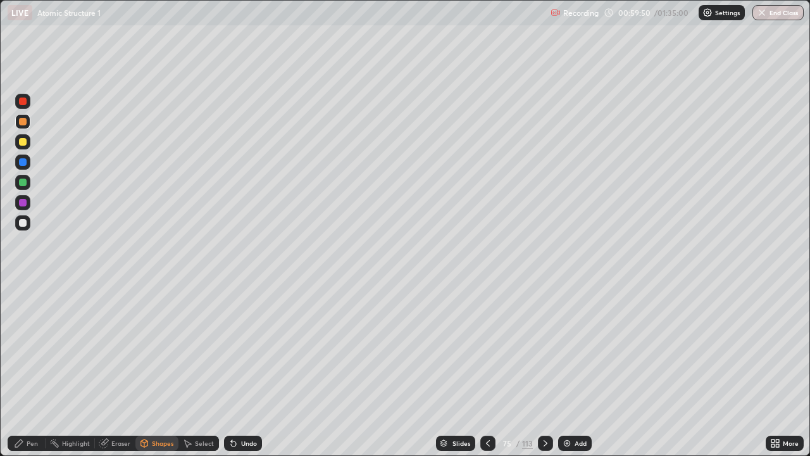
click at [163, 370] on div "Shapes" at bounding box center [163, 443] width 22 height 6
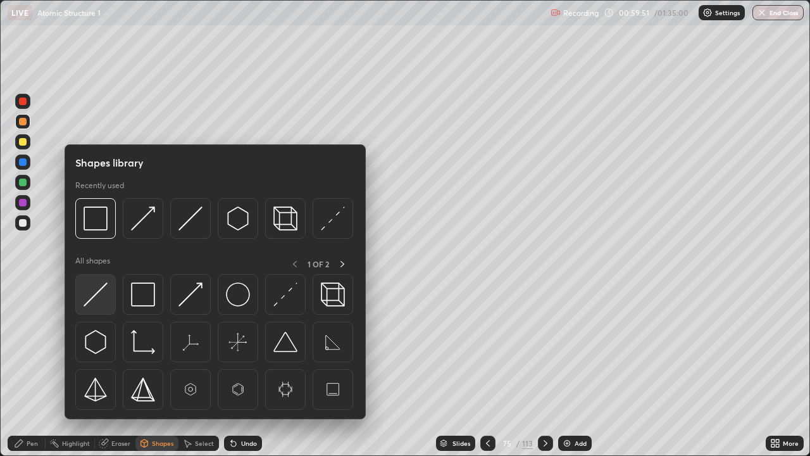
click at [96, 293] on img at bounding box center [96, 294] width 24 height 24
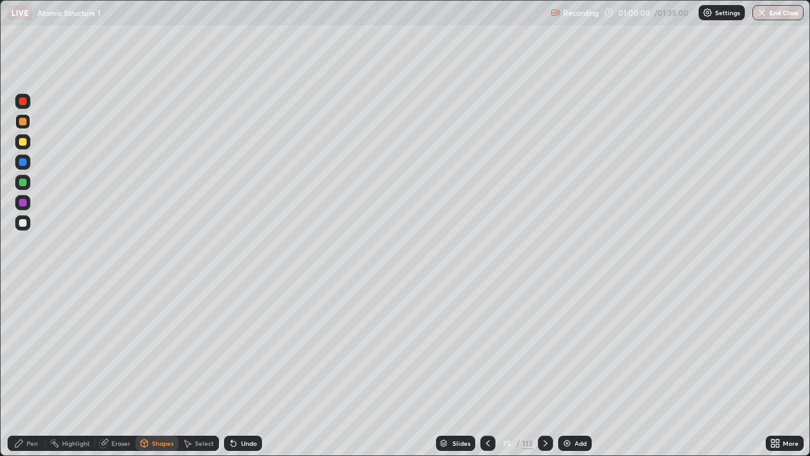
click at [26, 370] on div "Pen" at bounding box center [27, 442] width 38 height 15
click at [23, 225] on div at bounding box center [23, 223] width 8 height 8
click at [242, 370] on div "Undo" at bounding box center [243, 442] width 38 height 15
click at [201, 370] on div "Select" at bounding box center [204, 443] width 19 height 6
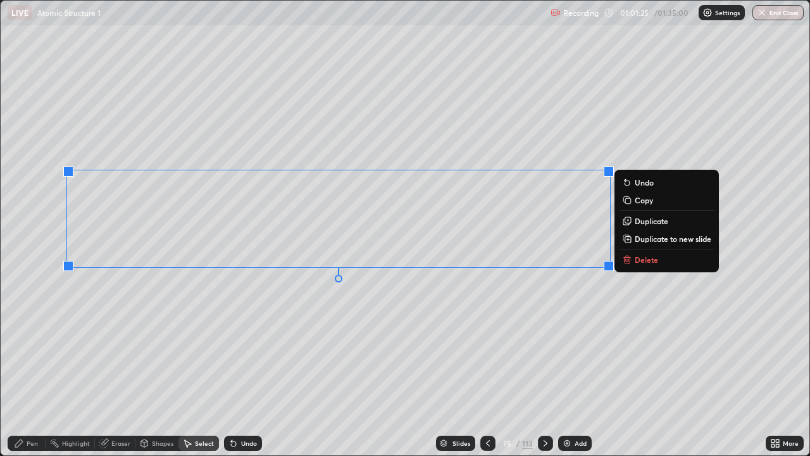
click at [104, 323] on div "0 ° Undo Copy Duplicate Duplicate to new slide Delete" at bounding box center [405, 228] width 809 height 454
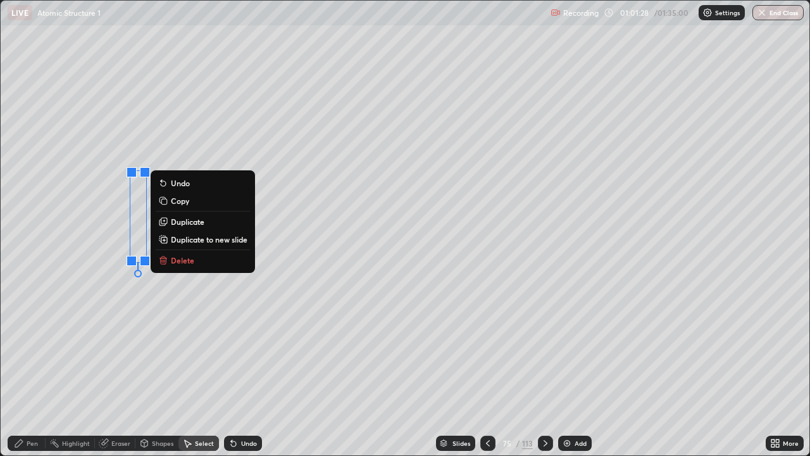
click at [113, 343] on div "0 ° Undo Copy Duplicate Duplicate to new slide Delete" at bounding box center [405, 228] width 809 height 454
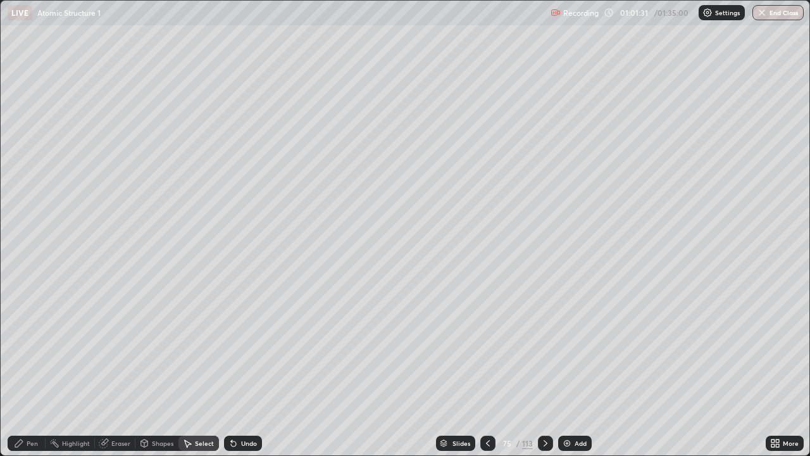
click at [108, 370] on div "Eraser" at bounding box center [115, 442] width 40 height 15
click at [112, 370] on div "Eraser" at bounding box center [115, 442] width 40 height 15
click at [28, 370] on div at bounding box center [22, 399] width 15 height 15
click at [246, 370] on div "Undo" at bounding box center [249, 443] width 16 height 6
click at [245, 370] on div "Undo" at bounding box center [249, 443] width 16 height 6
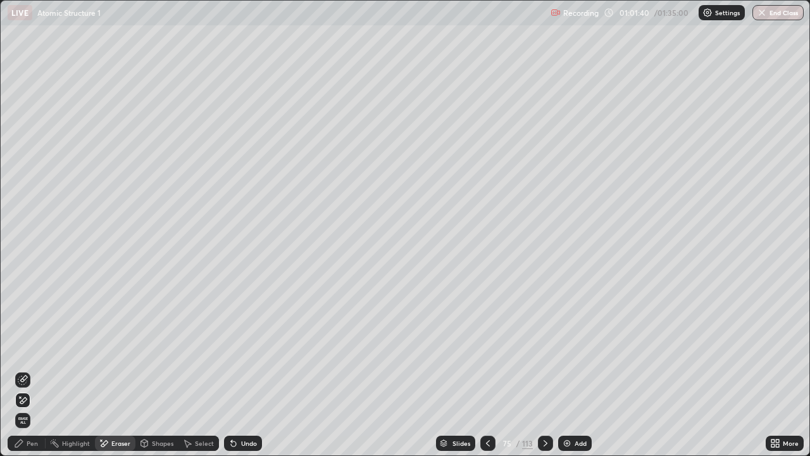
click at [32, 370] on div "Pen" at bounding box center [27, 442] width 38 height 15
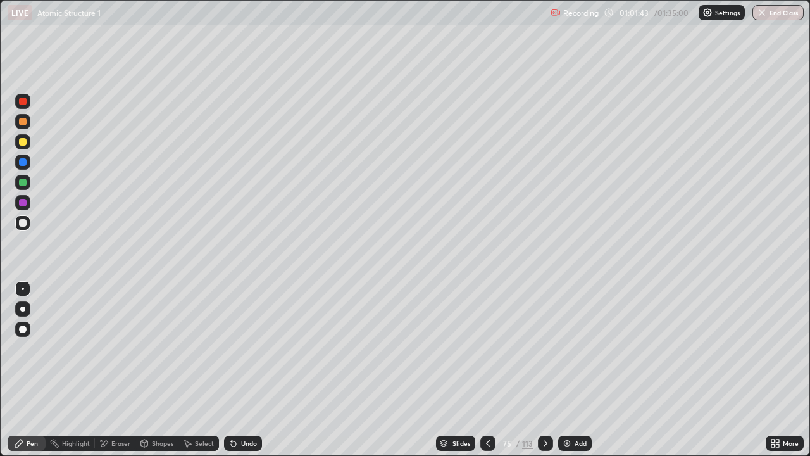
click at [152, 370] on div "Shapes" at bounding box center [163, 443] width 22 height 6
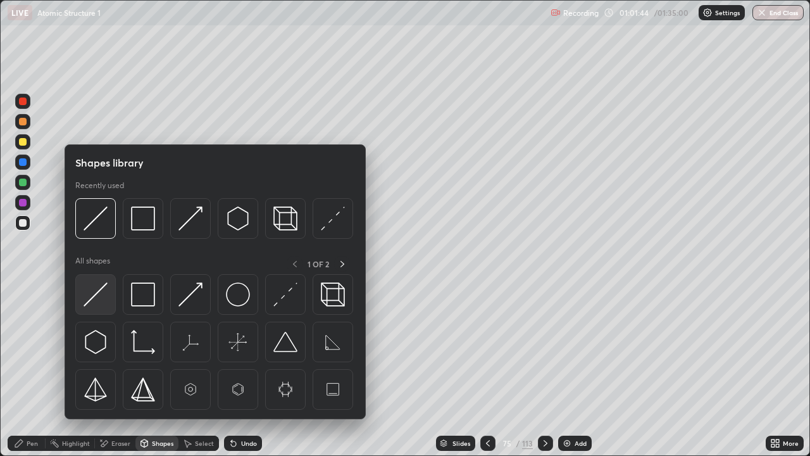
click at [101, 290] on img at bounding box center [96, 294] width 24 height 24
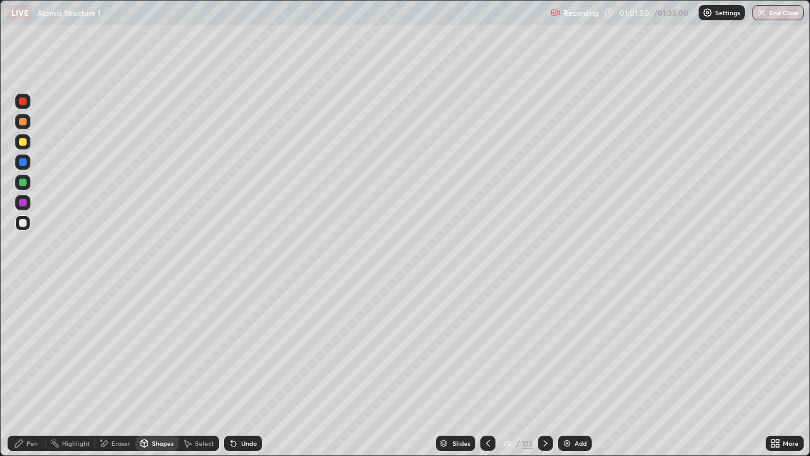
click at [120, 370] on div "Eraser" at bounding box center [120, 443] width 19 height 6
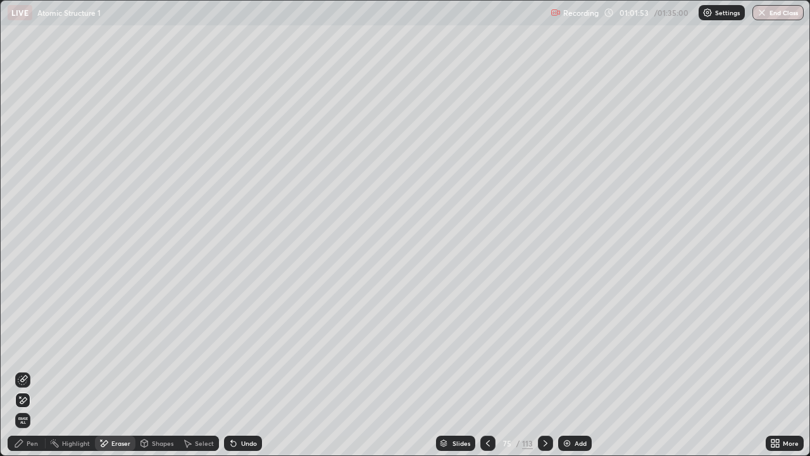
click at [247, 370] on div "Undo" at bounding box center [249, 443] width 16 height 6
click at [158, 370] on div "Shapes" at bounding box center [163, 443] width 22 height 6
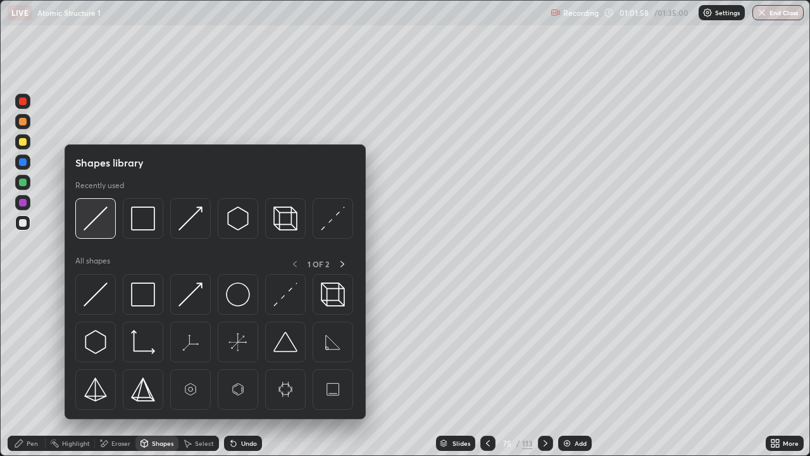
click at [103, 216] on img at bounding box center [96, 218] width 24 height 24
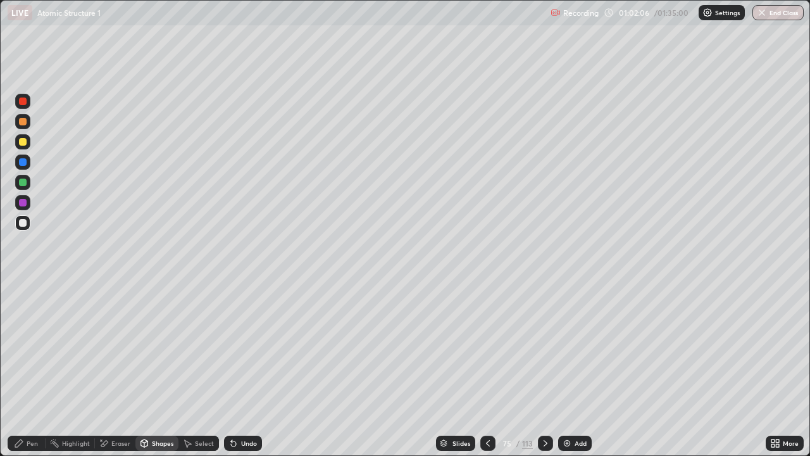
click at [115, 370] on div "Eraser" at bounding box center [120, 443] width 19 height 6
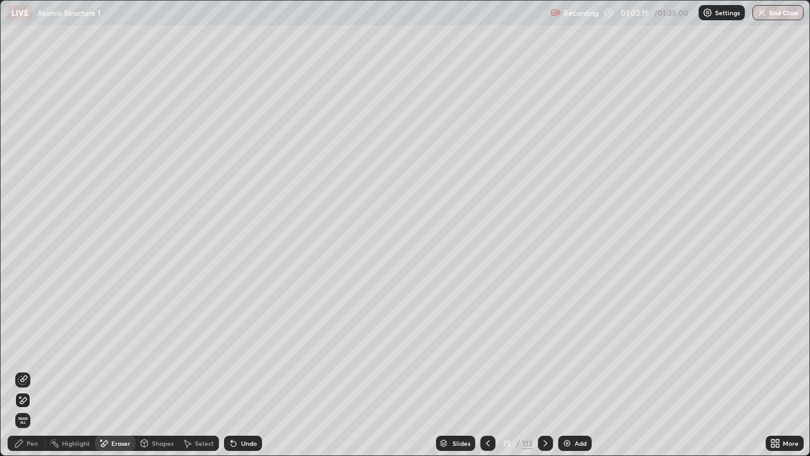
click at [154, 370] on div "Shapes" at bounding box center [163, 443] width 22 height 6
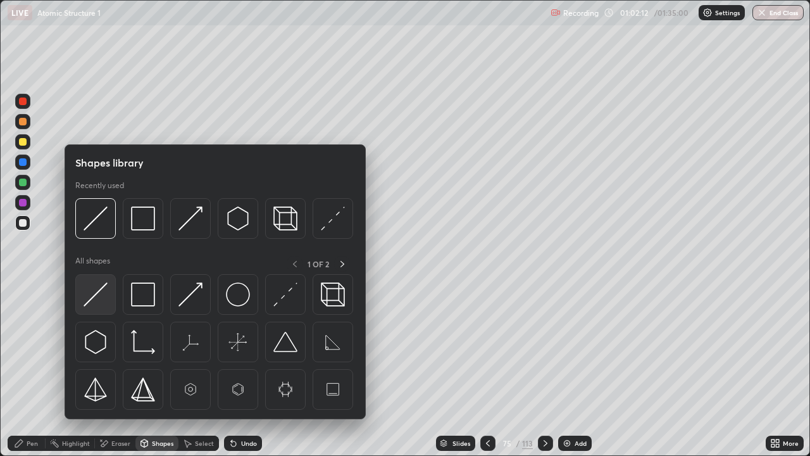
click at [104, 290] on img at bounding box center [96, 294] width 24 height 24
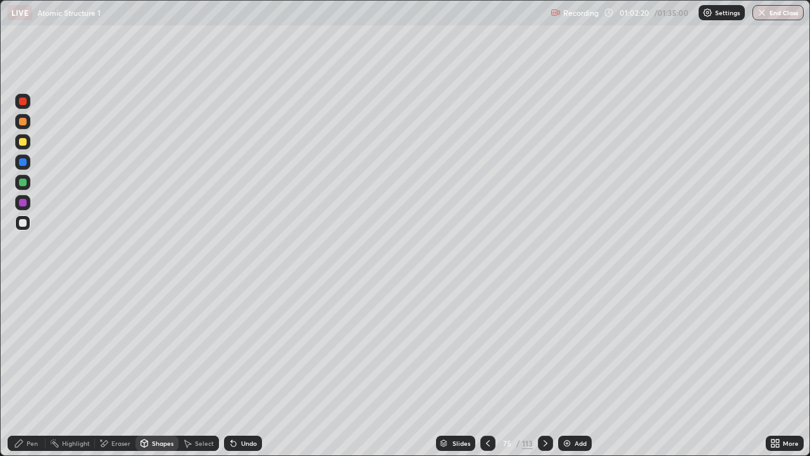
click at [112, 370] on div "Eraser" at bounding box center [120, 443] width 19 height 6
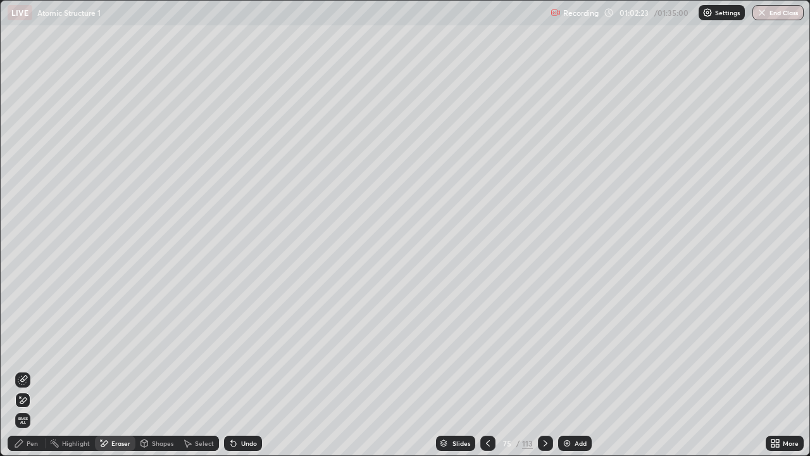
click at [160, 370] on div "Shapes" at bounding box center [163, 443] width 22 height 6
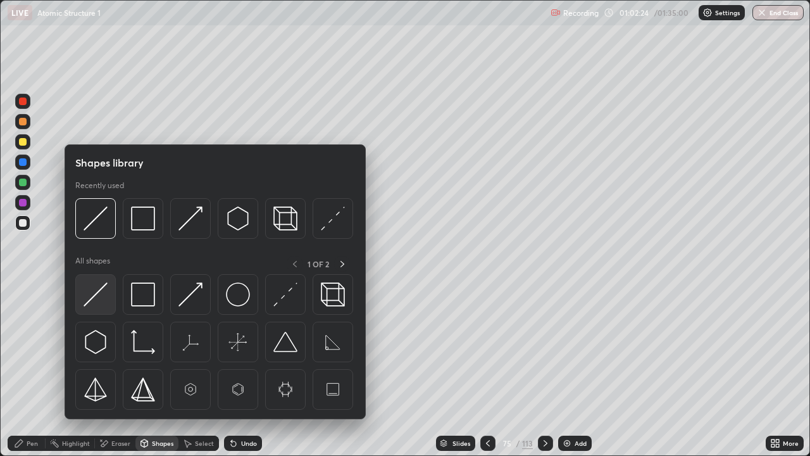
click at [103, 295] on img at bounding box center [96, 294] width 24 height 24
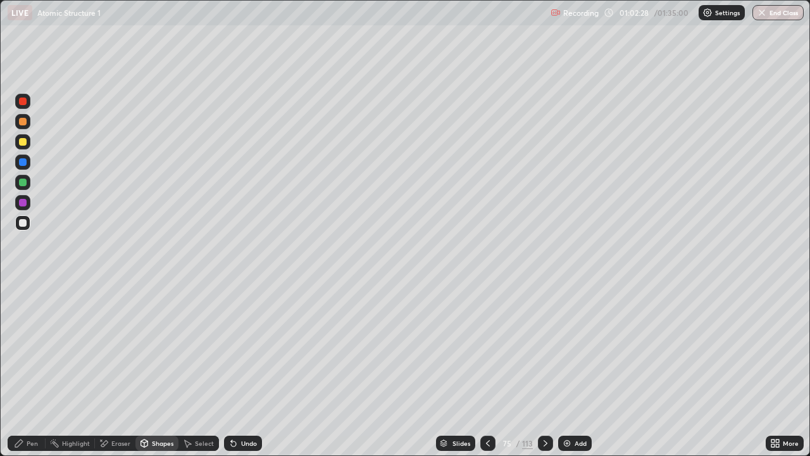
click at [194, 370] on div "Select" at bounding box center [198, 442] width 40 height 15
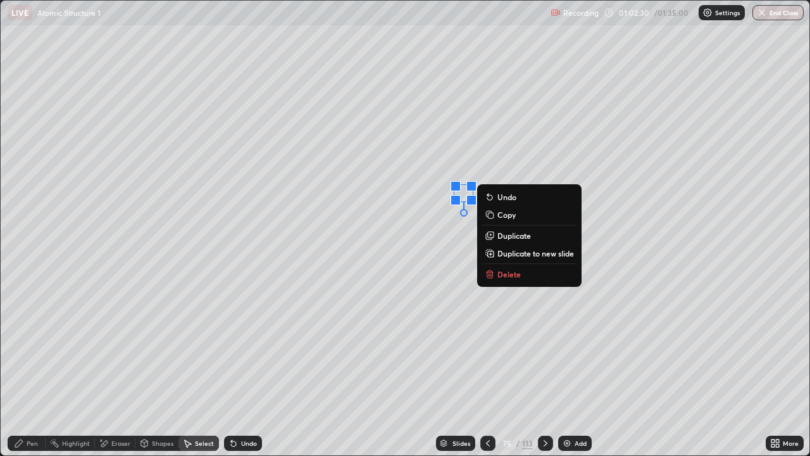
click at [471, 323] on div "0 ° Undo Copy Duplicate Duplicate to new slide Delete" at bounding box center [405, 228] width 809 height 454
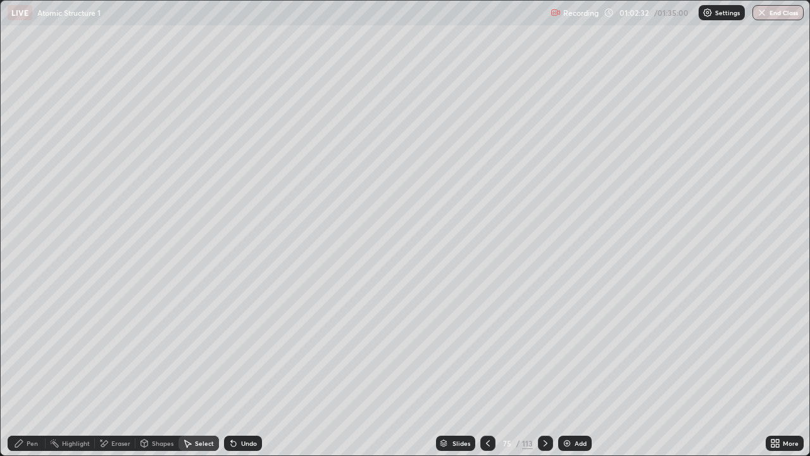
click at [119, 370] on div "Eraser" at bounding box center [120, 443] width 19 height 6
click at [158, 370] on div "Shapes" at bounding box center [163, 443] width 22 height 6
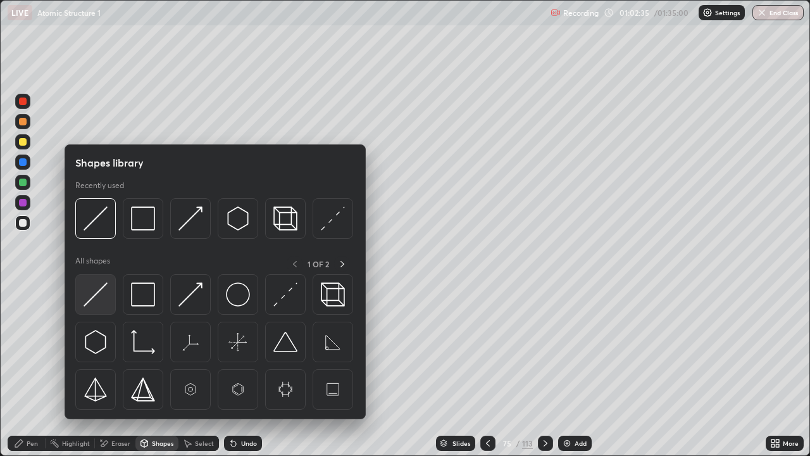
click at [106, 304] on img at bounding box center [96, 294] width 24 height 24
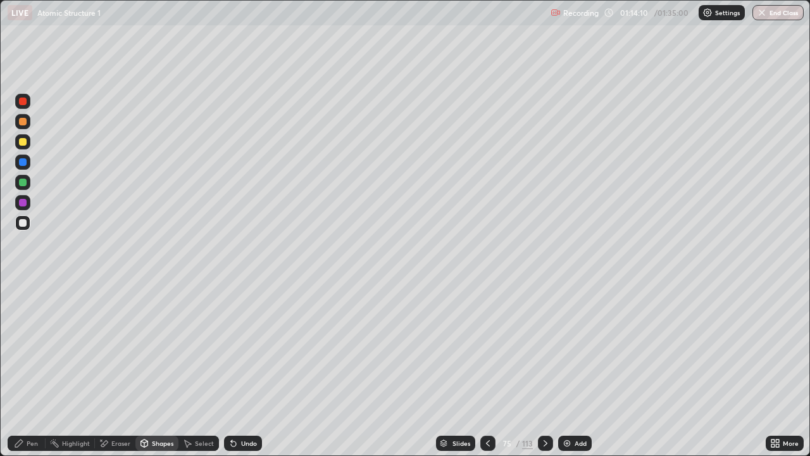
click at [25, 121] on div at bounding box center [23, 122] width 8 height 8
click at [25, 144] on div at bounding box center [23, 142] width 8 height 8
click at [24, 181] on div at bounding box center [23, 182] width 8 height 8
click at [24, 370] on div "Pen" at bounding box center [27, 442] width 38 height 15
click at [769, 370] on div "More" at bounding box center [785, 442] width 38 height 15
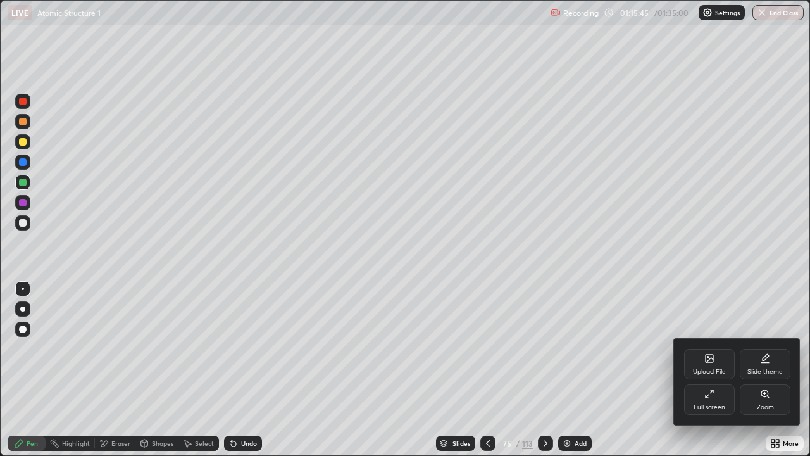
click at [702, 370] on div "Full screen" at bounding box center [709, 407] width 32 height 6
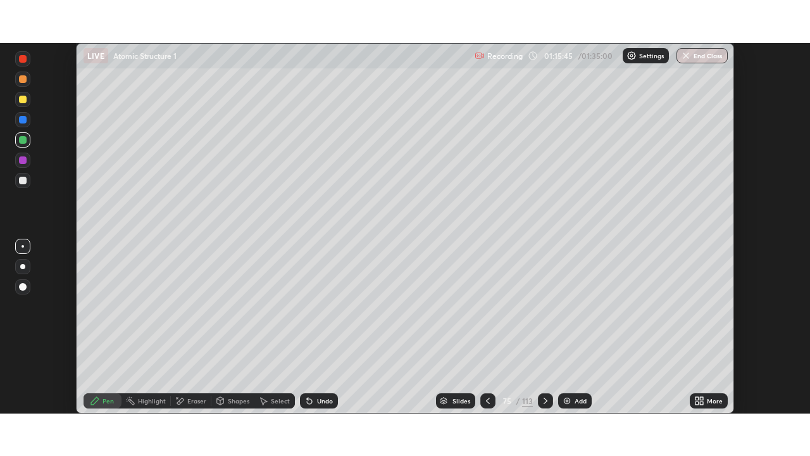
scroll to position [62903, 62463]
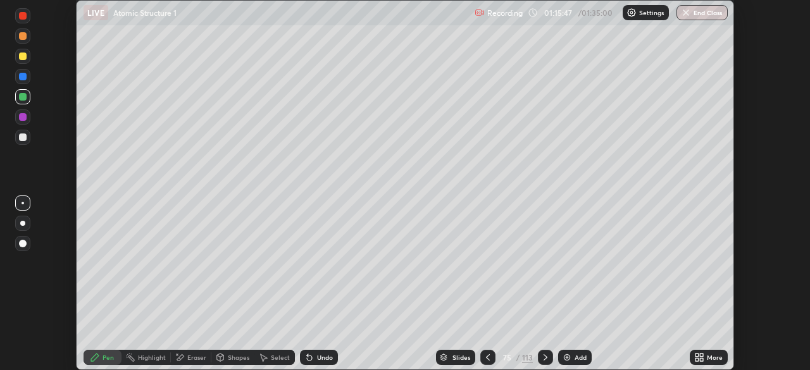
click at [572, 352] on div "Add" at bounding box center [575, 357] width 34 height 15
click at [704, 359] on div "More" at bounding box center [709, 357] width 38 height 15
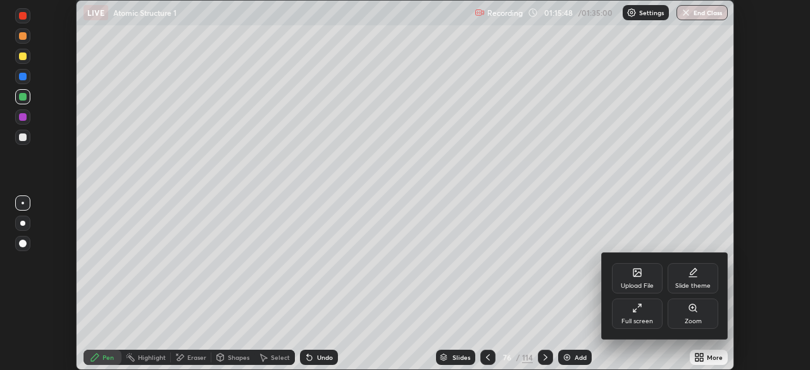
click at [641, 319] on div "Full screen" at bounding box center [637, 321] width 32 height 6
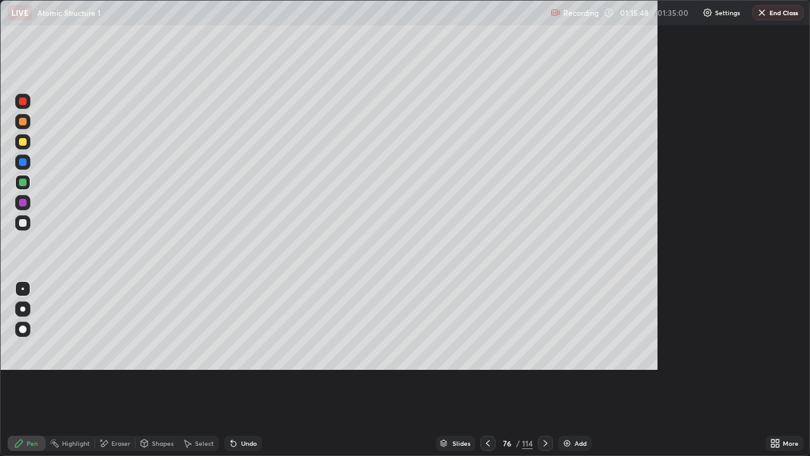
scroll to position [456, 810]
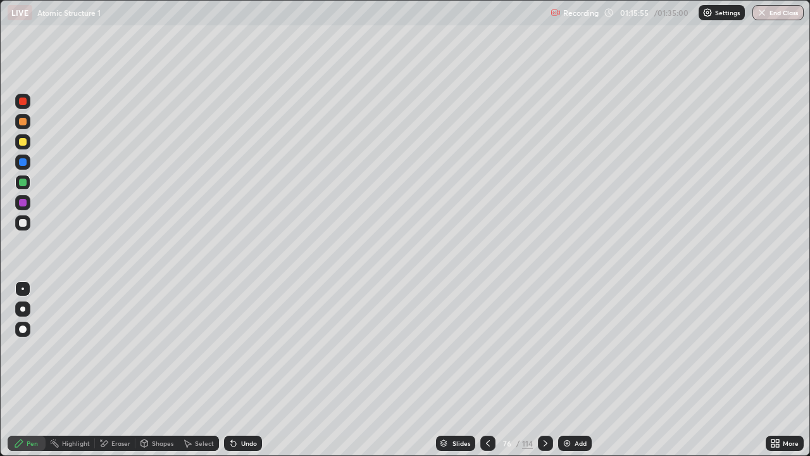
click at [23, 123] on div at bounding box center [23, 122] width 8 height 8
click at [22, 224] on div at bounding box center [23, 223] width 8 height 8
click at [120, 370] on div "Eraser" at bounding box center [120, 443] width 19 height 6
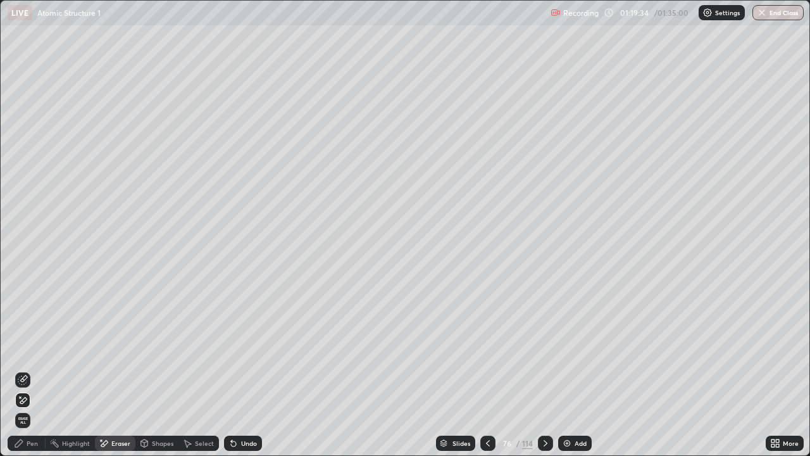
click at [34, 370] on div "Pen" at bounding box center [32, 443] width 11 height 6
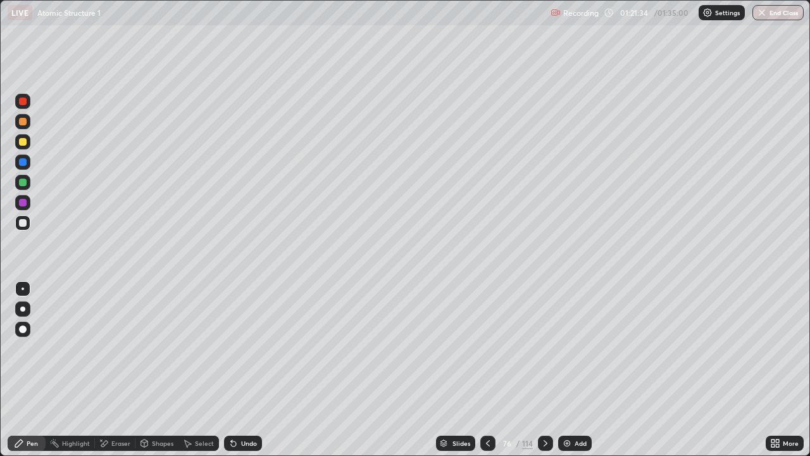
click at [544, 370] on icon at bounding box center [546, 443] width 4 height 6
click at [487, 370] on icon at bounding box center [488, 443] width 10 height 10
click at [237, 370] on div "Undo" at bounding box center [243, 442] width 38 height 15
click at [237, 370] on icon at bounding box center [233, 443] width 10 height 10
click at [247, 370] on div "Undo" at bounding box center [249, 443] width 16 height 6
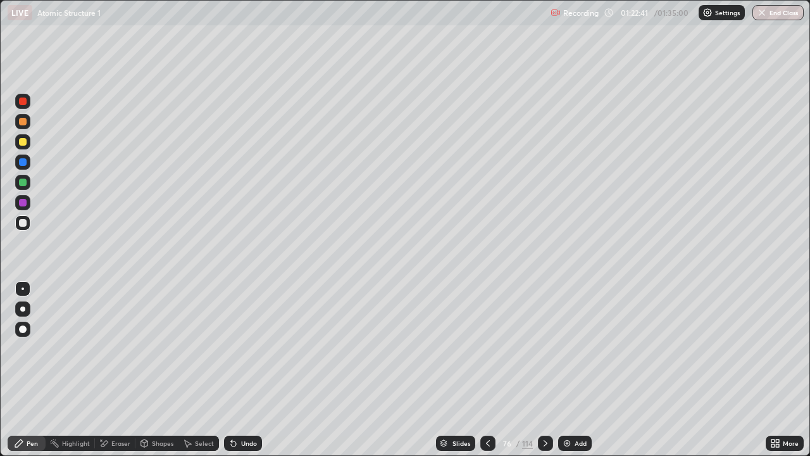
click at [447, 370] on div "Slides" at bounding box center [455, 442] width 39 height 15
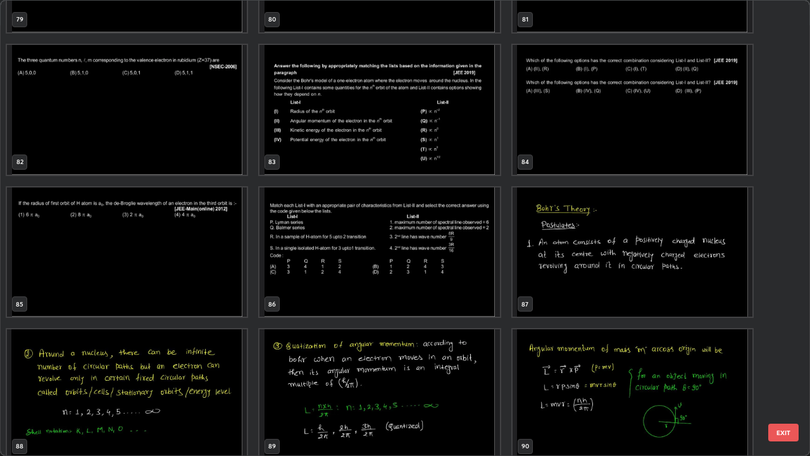
scroll to position [3800, 0]
click at [564, 254] on img "grid" at bounding box center [633, 252] width 240 height 130
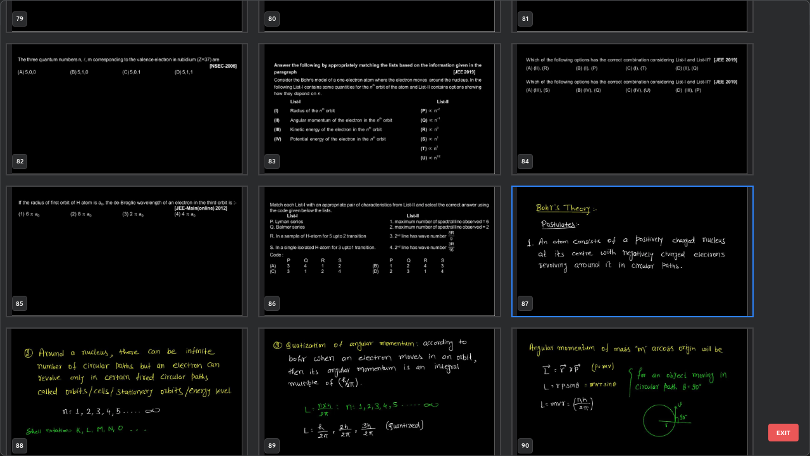
click at [566, 253] on img "grid" at bounding box center [633, 252] width 240 height 130
